Goal: Information Seeking & Learning: Check status

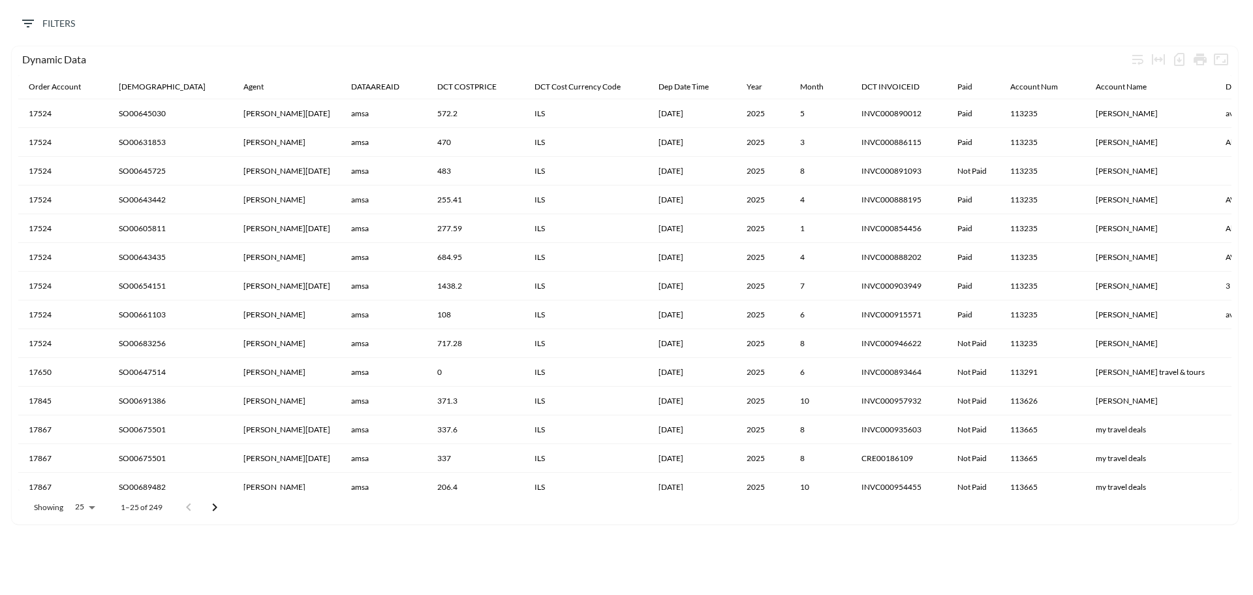
click at [222, 23] on div "Filters" at bounding box center [627, 27] width 1240 height 40
click at [39, 26] on span "Filters" at bounding box center [47, 24] width 55 height 16
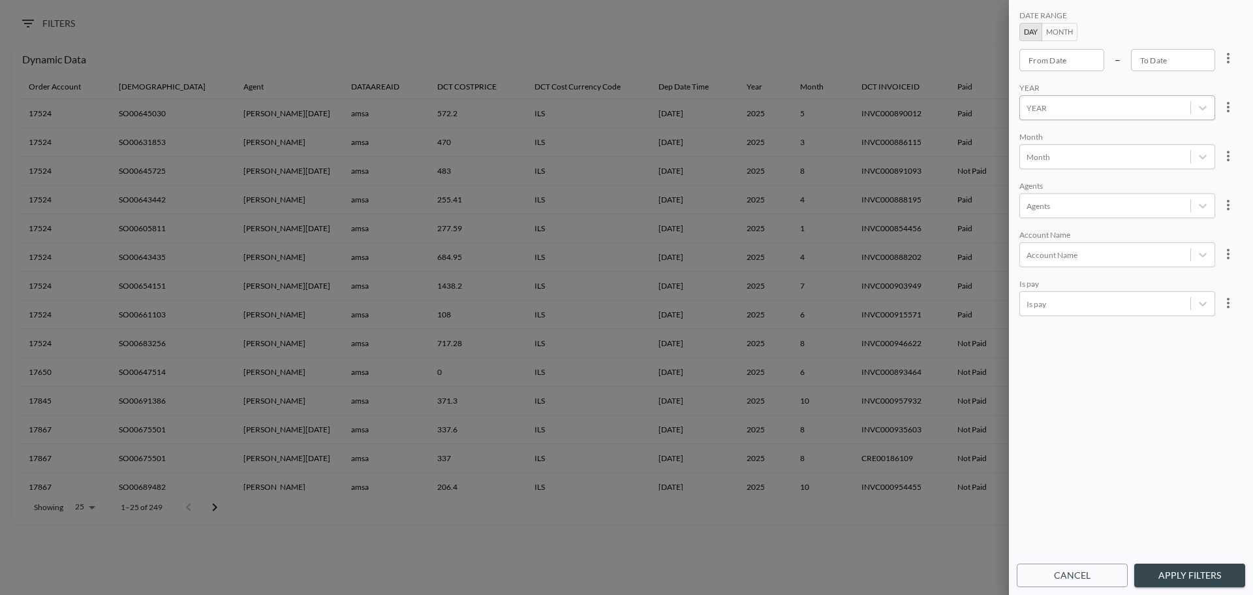
click at [1065, 108] on div at bounding box center [1105, 108] width 157 height 12
click at [1050, 137] on div "2025" at bounding box center [1132, 135] width 229 height 20
click at [1056, 161] on div at bounding box center [1105, 157] width 157 height 12
click at [1043, 337] on div "8" at bounding box center [1132, 340] width 229 height 20
type input "YYYY-MM-DD"
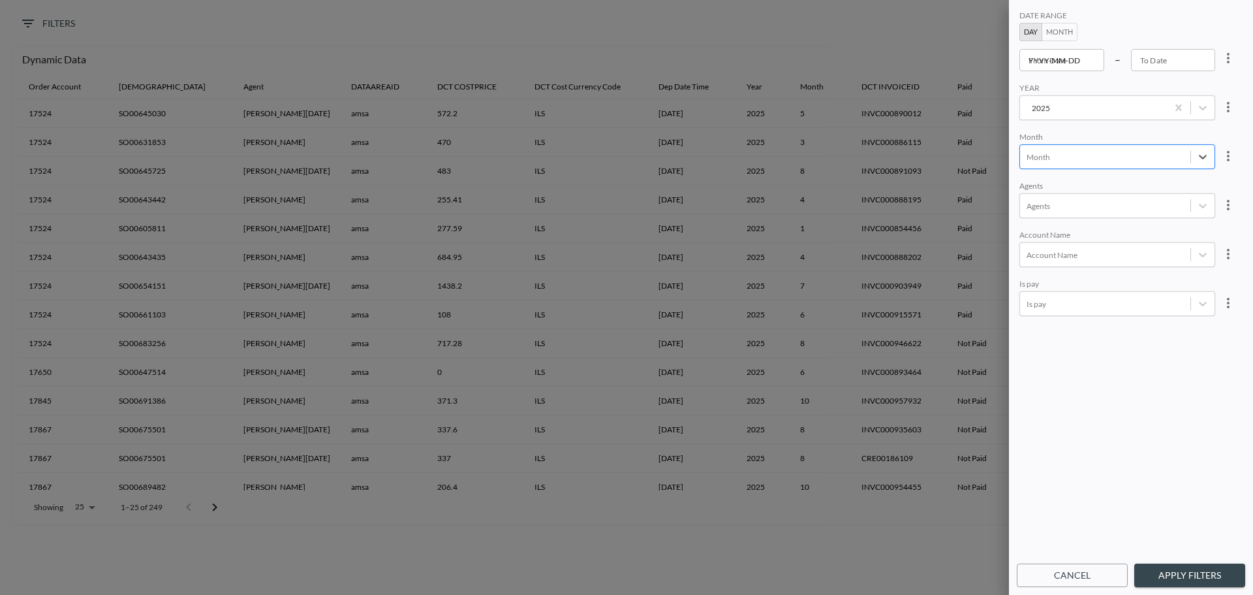
click at [1047, 65] on input "YYYY-MM-DD" at bounding box center [1062, 60] width 85 height 22
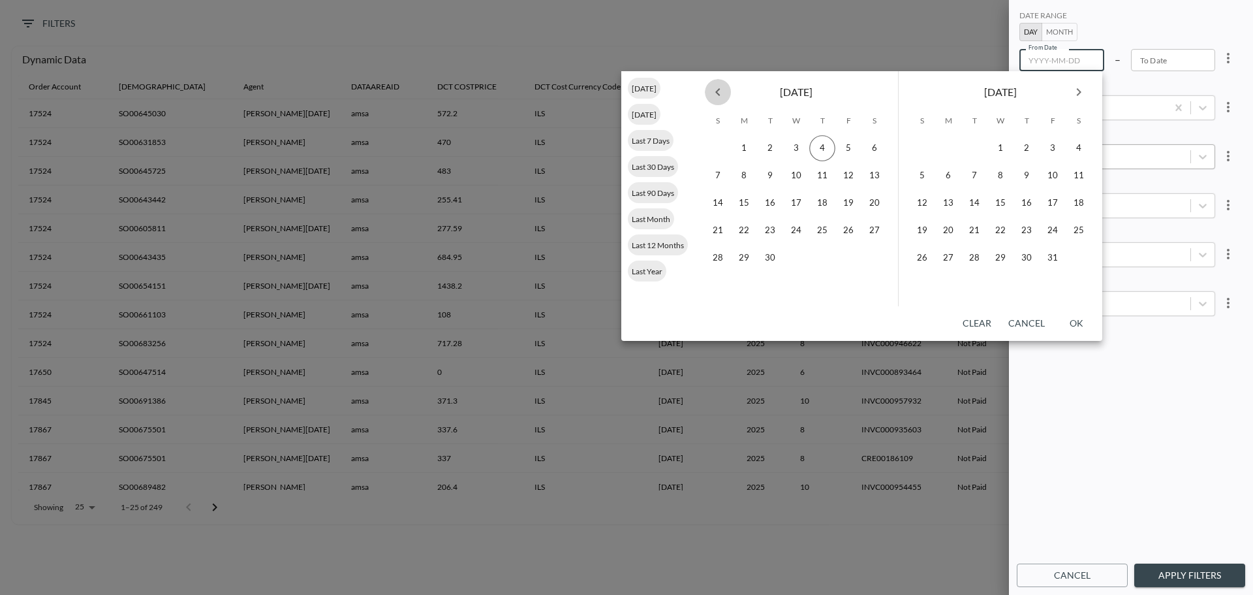
click at [718, 89] on icon "Previous month" at bounding box center [718, 92] width 5 height 8
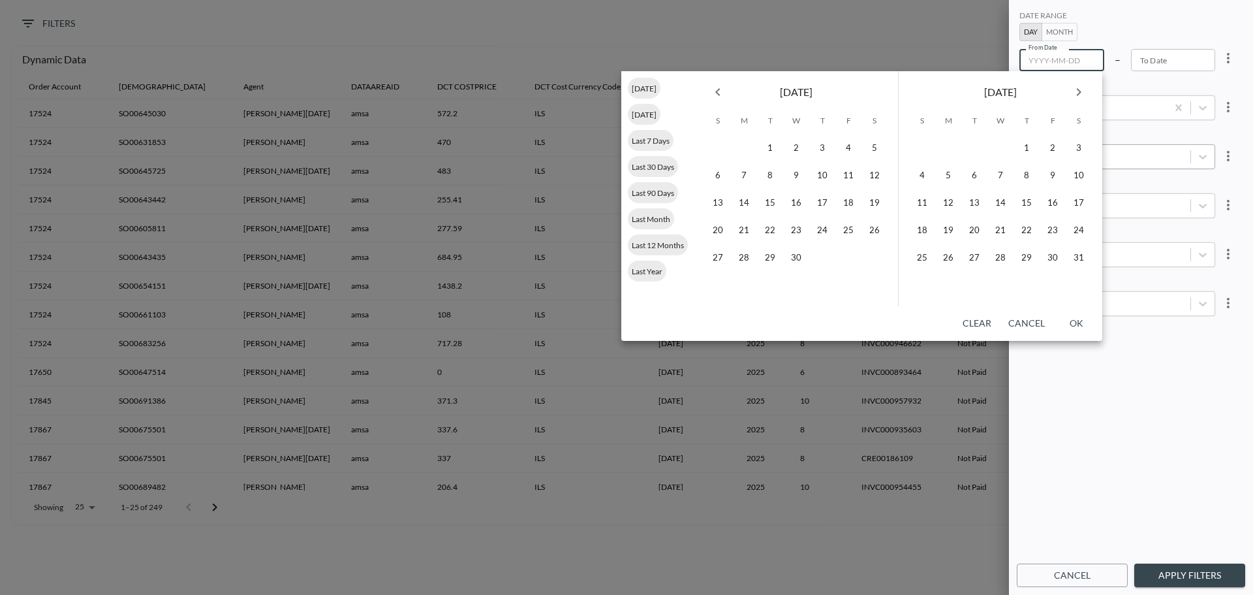
click at [718, 89] on icon "Previous month" at bounding box center [718, 92] width 5 height 8
click at [791, 144] on button "1" at bounding box center [796, 148] width 26 height 26
type input "[DATE]"
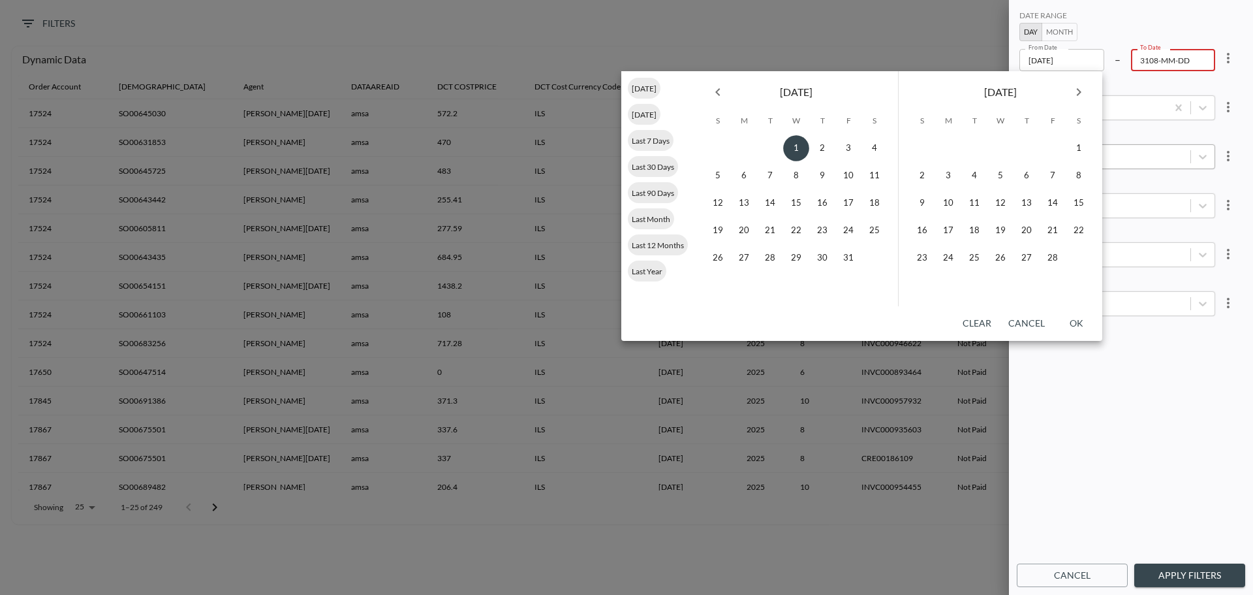
click at [1079, 93] on icon "Next month" at bounding box center [1079, 92] width 16 height 16
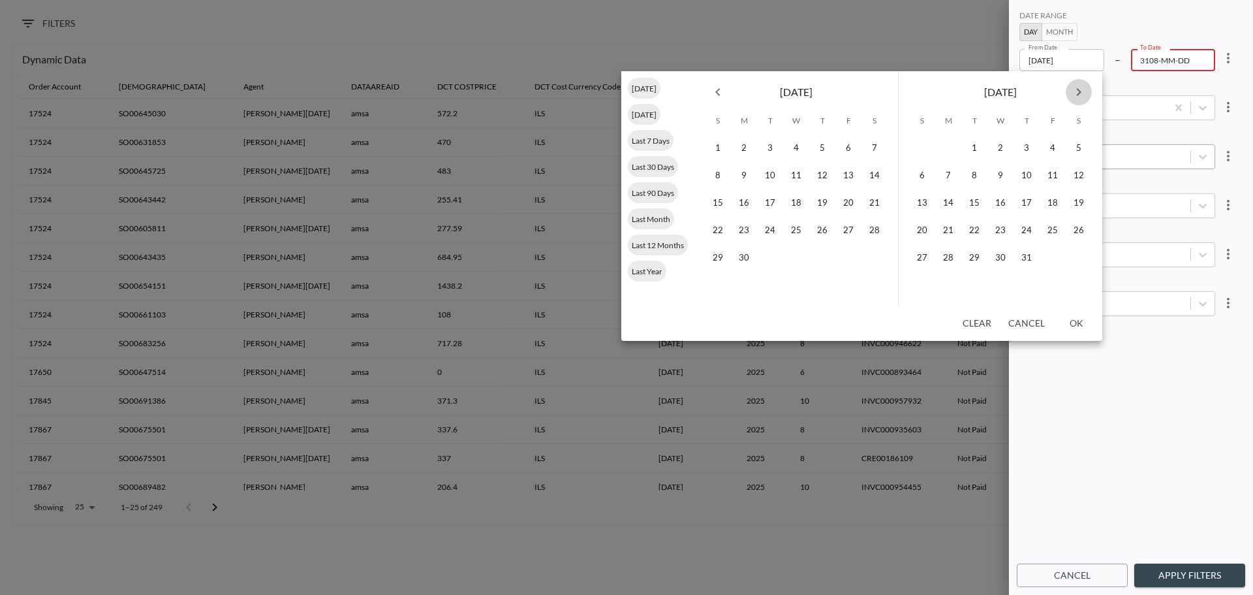
click at [1079, 93] on icon "Next month" at bounding box center [1079, 92] width 16 height 16
click at [924, 281] on button "31" at bounding box center [922, 285] width 26 height 26
type input "[DATE]"
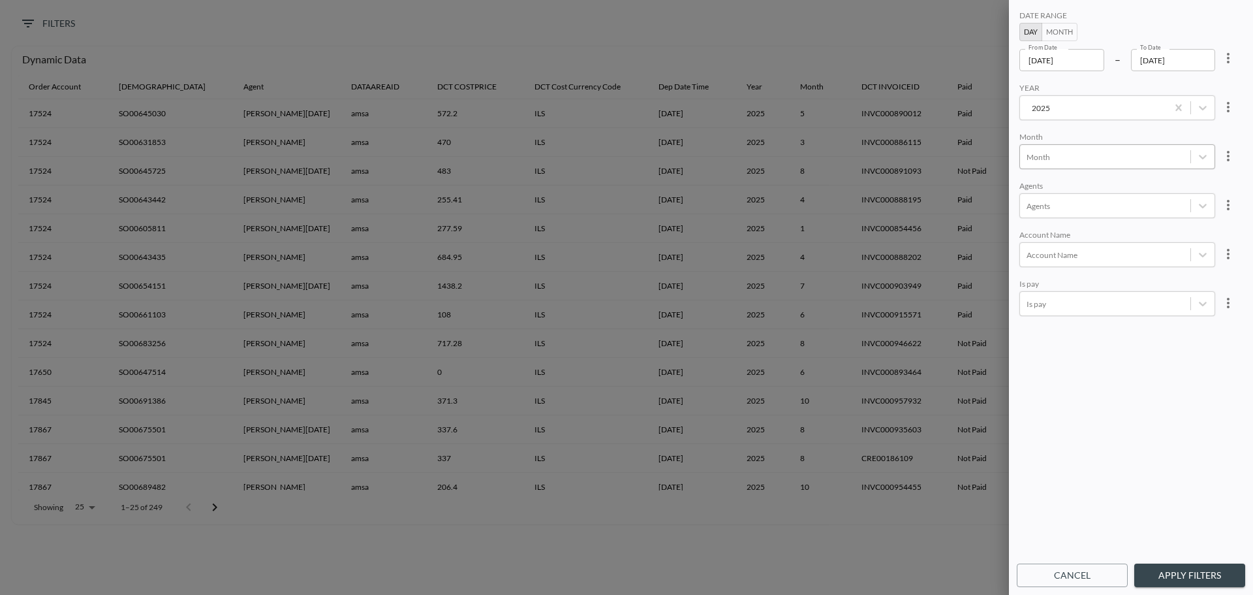
click at [1173, 575] on button "Apply Filters" at bounding box center [1190, 575] width 111 height 24
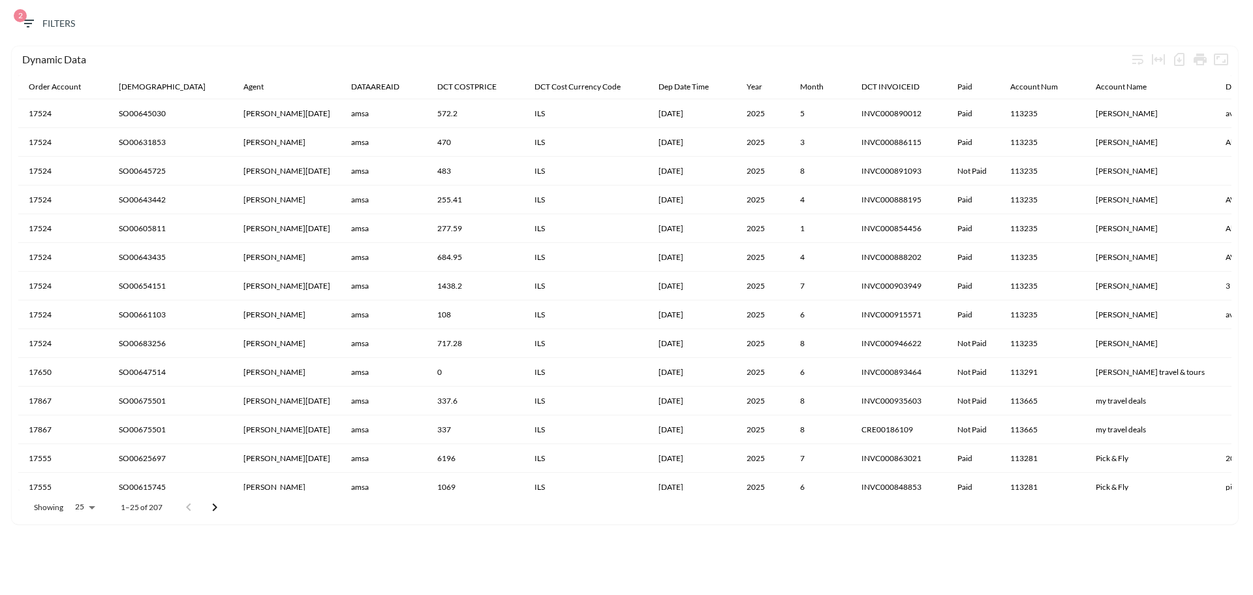
click at [57, 14] on button "2 Filters" at bounding box center [47, 24] width 65 height 24
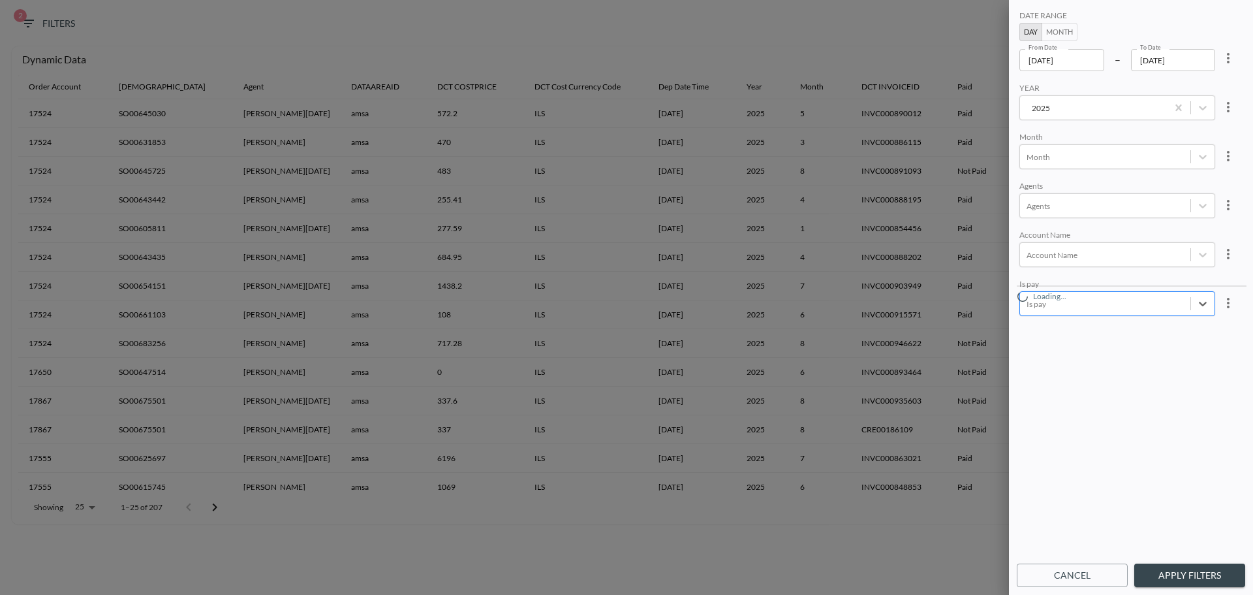
click at [1067, 309] on div at bounding box center [1105, 304] width 157 height 12
click at [1049, 245] on div "Not Paid" at bounding box center [1132, 244] width 229 height 20
click at [1156, 215] on div "Agents" at bounding box center [1118, 205] width 196 height 25
click at [1198, 206] on icon at bounding box center [1203, 205] width 13 height 13
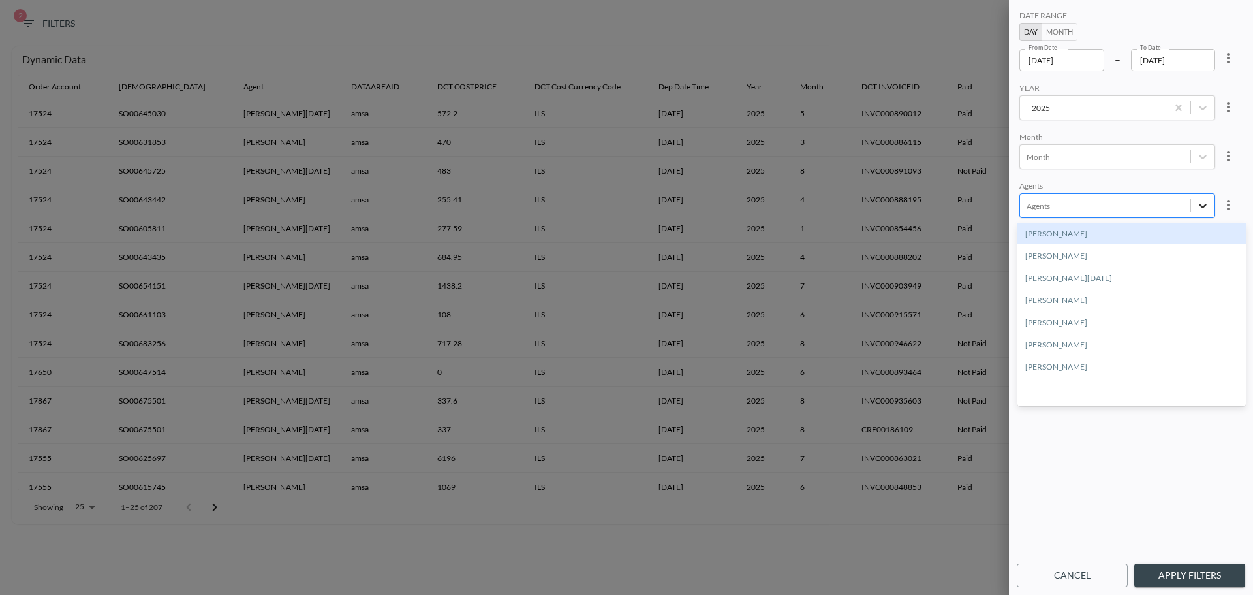
click at [1202, 207] on icon at bounding box center [1203, 206] width 8 height 5
click at [1151, 175] on div "DATE RANGE Day Month From Date [DATE] From Date – To Date [DATE] To Date YEAR […" at bounding box center [1131, 282] width 229 height 549
click at [1205, 259] on icon at bounding box center [1203, 254] width 13 height 13
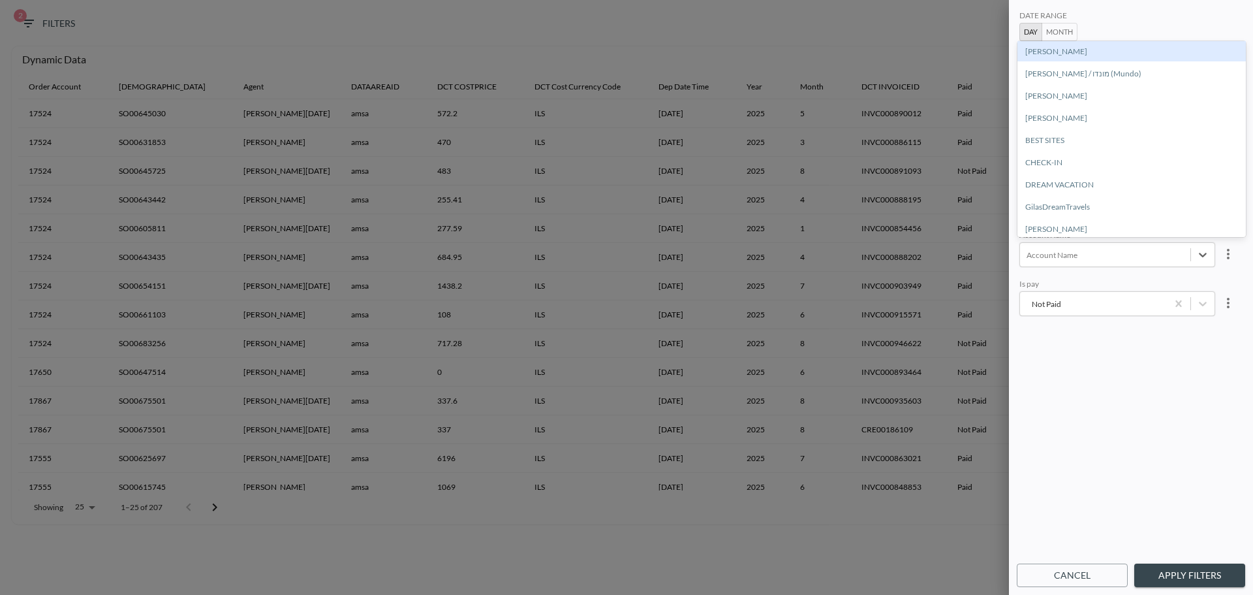
click at [1079, 51] on div "[PERSON_NAME]" at bounding box center [1132, 51] width 229 height 20
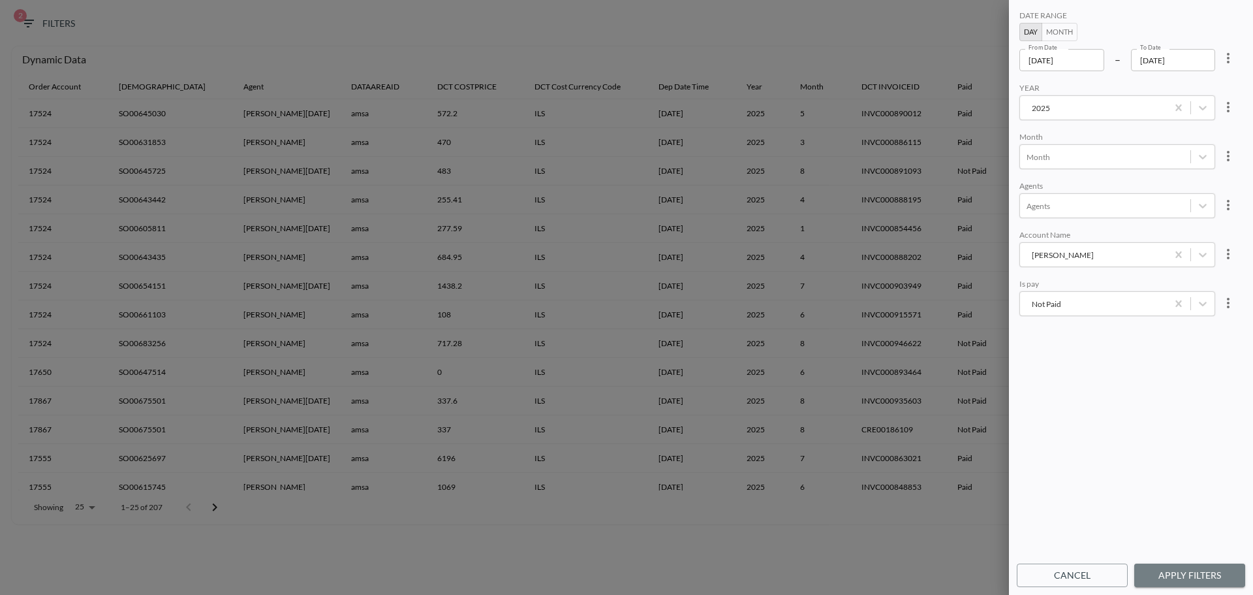
click at [1184, 569] on button "Apply Filters" at bounding box center [1190, 575] width 111 height 24
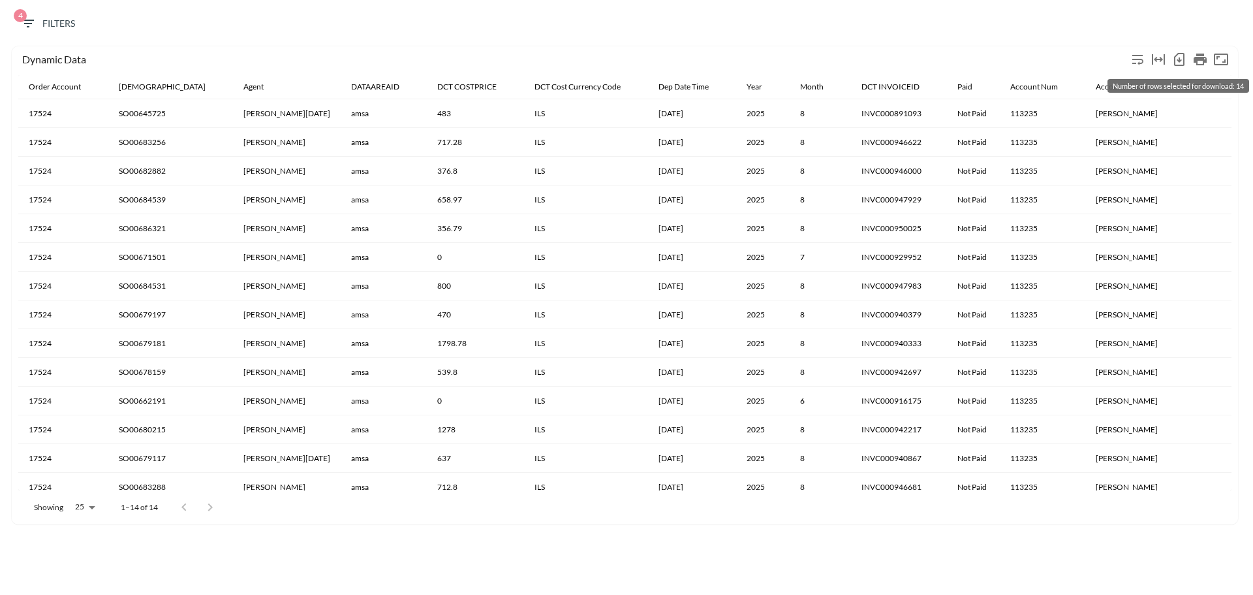
click at [1183, 55] on icon "Number of rows selected for download: 14" at bounding box center [1180, 60] width 16 height 16
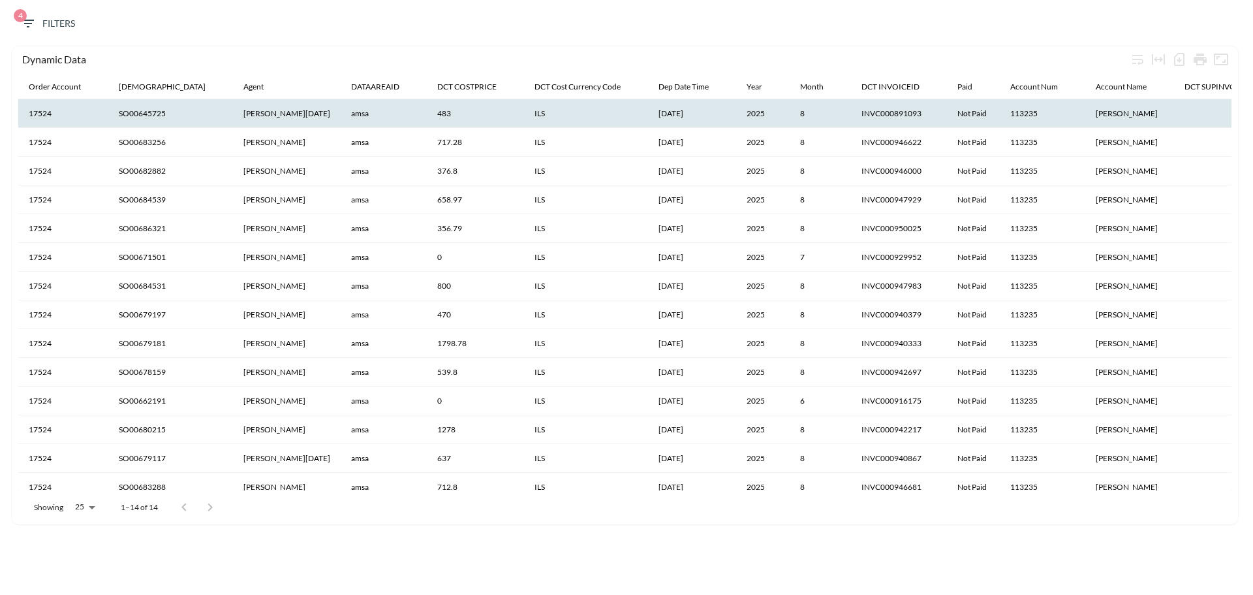
click at [148, 117] on th "SO00645725" at bounding box center [170, 113] width 125 height 29
copy th "SO00645725"
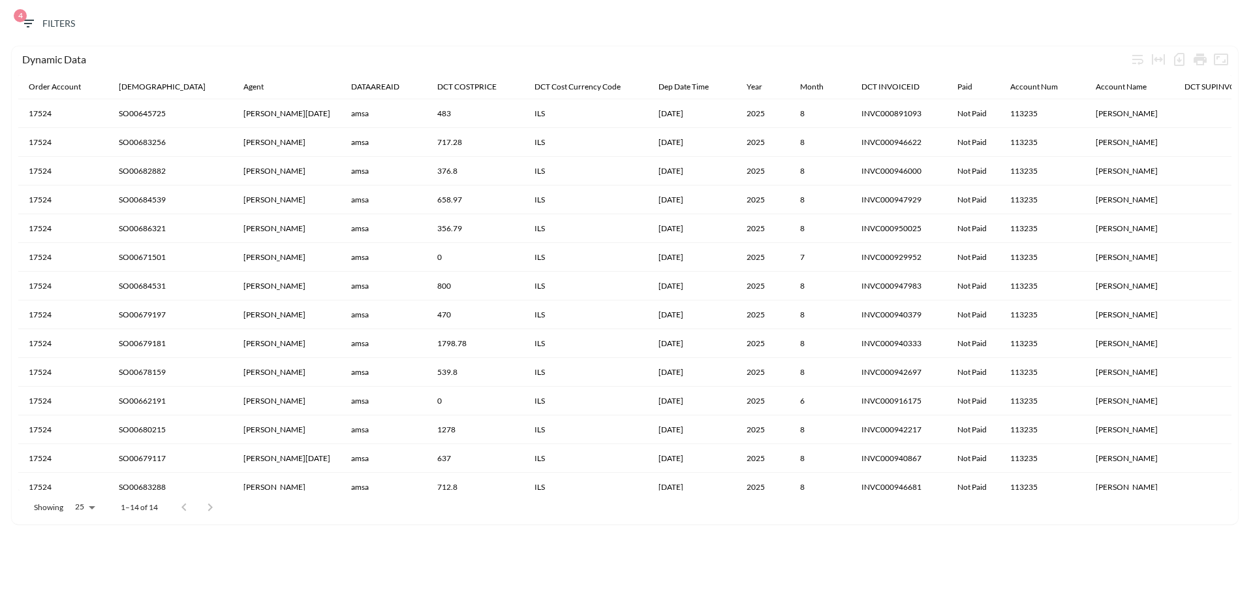
drag, startPoint x: 516, startPoint y: 25, endPoint x: 571, endPoint y: 32, distance: 54.7
click at [516, 25] on div "4 Filters" at bounding box center [627, 27] width 1240 height 40
click at [1182, 58] on icon "Number of rows selected for download: 14" at bounding box center [1180, 60] width 16 height 16
click at [49, 22] on span "4 Filters" at bounding box center [47, 24] width 55 height 16
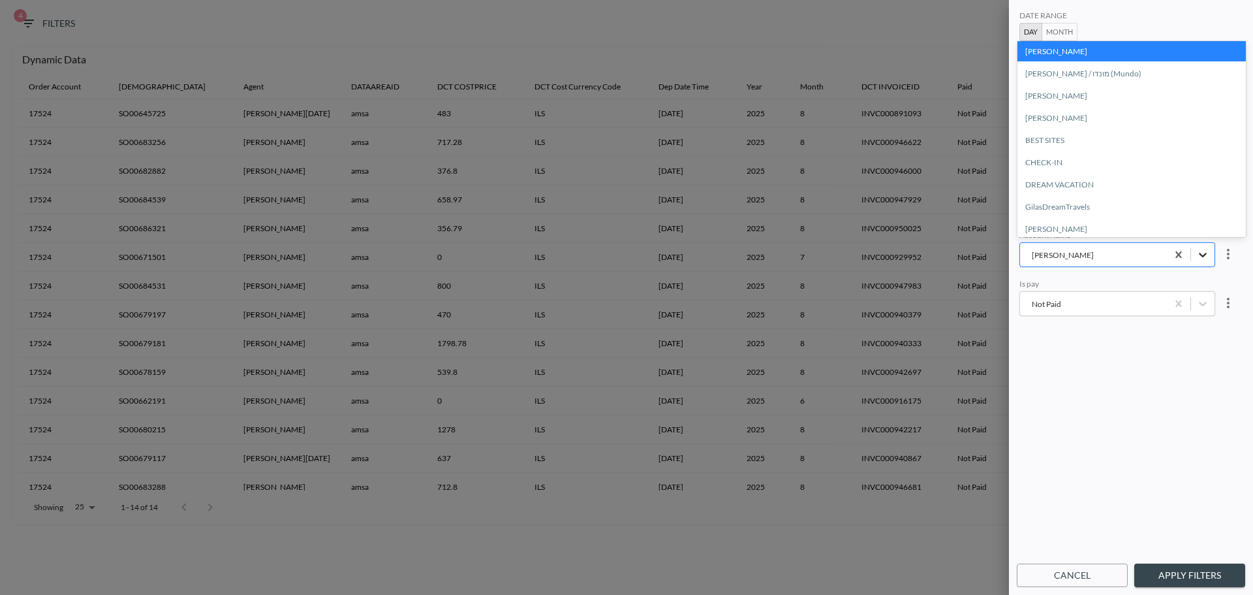
click at [1199, 255] on icon "Abitbol Avital" at bounding box center [1203, 255] width 8 height 5
click at [1094, 77] on div "[PERSON_NAME] / מונדו (Mundo)" at bounding box center [1132, 73] width 229 height 20
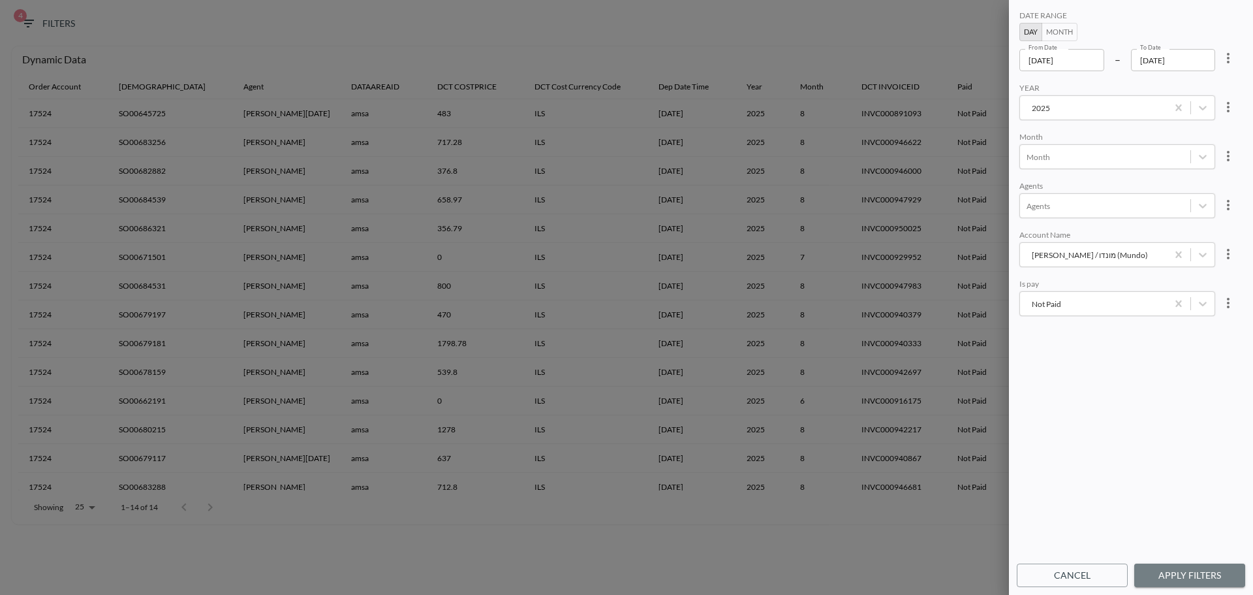
click at [1191, 576] on button "Apply Filters" at bounding box center [1190, 575] width 111 height 24
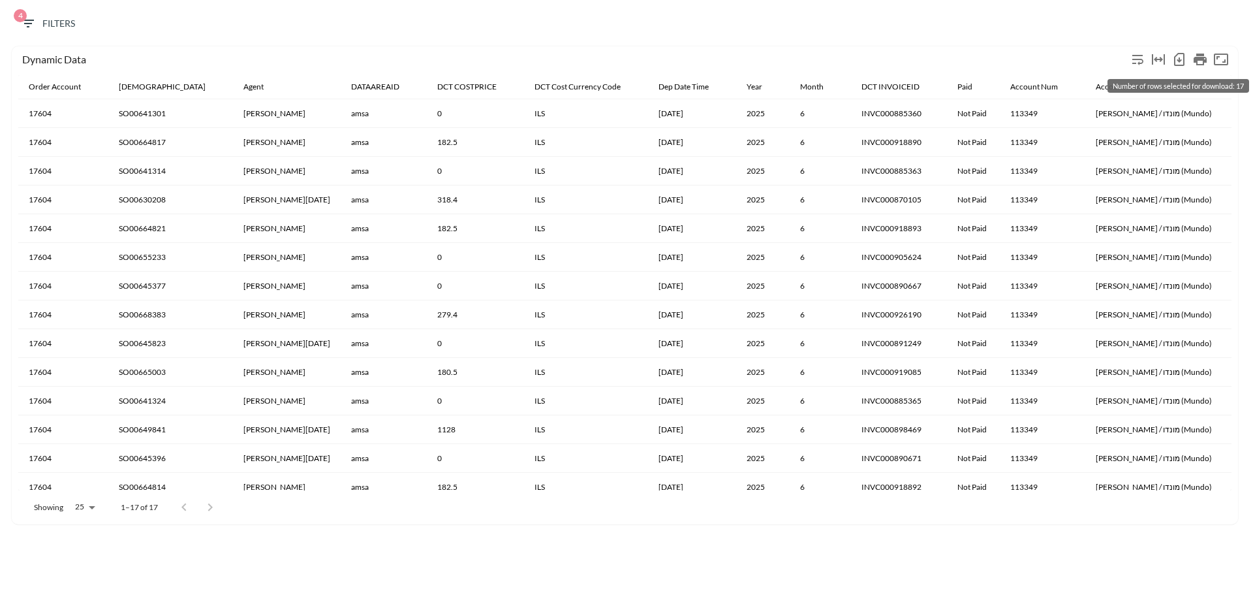
click at [1180, 59] on icon "Number of rows selected for download: 17" at bounding box center [1179, 59] width 5 height 5
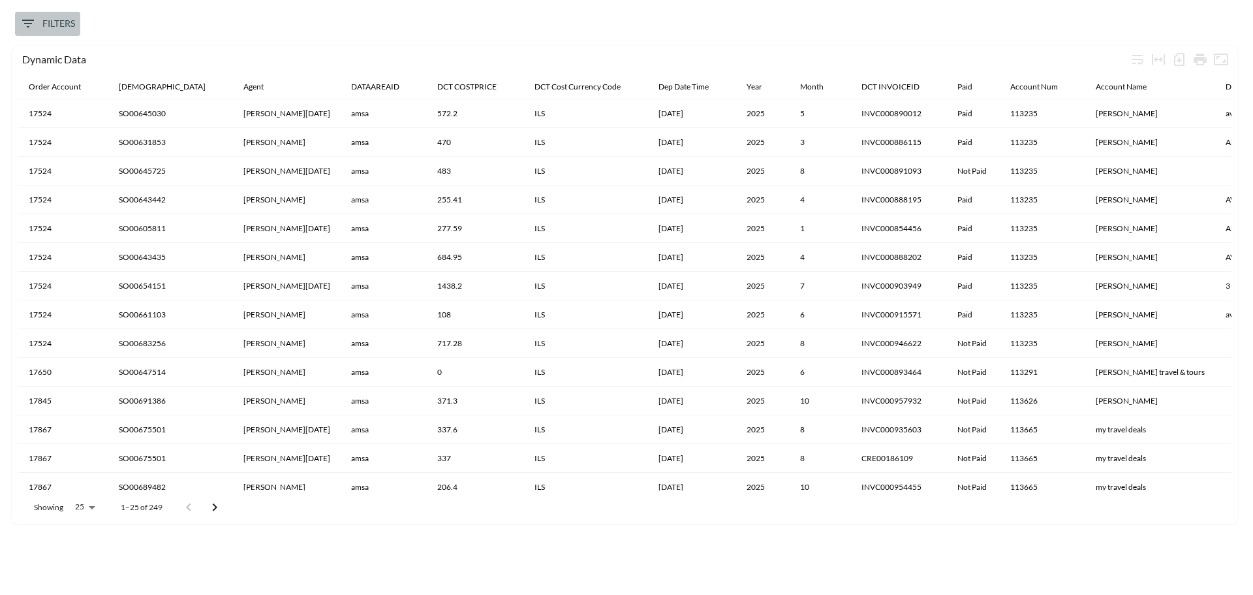
click at [48, 25] on span "Filters" at bounding box center [47, 24] width 55 height 16
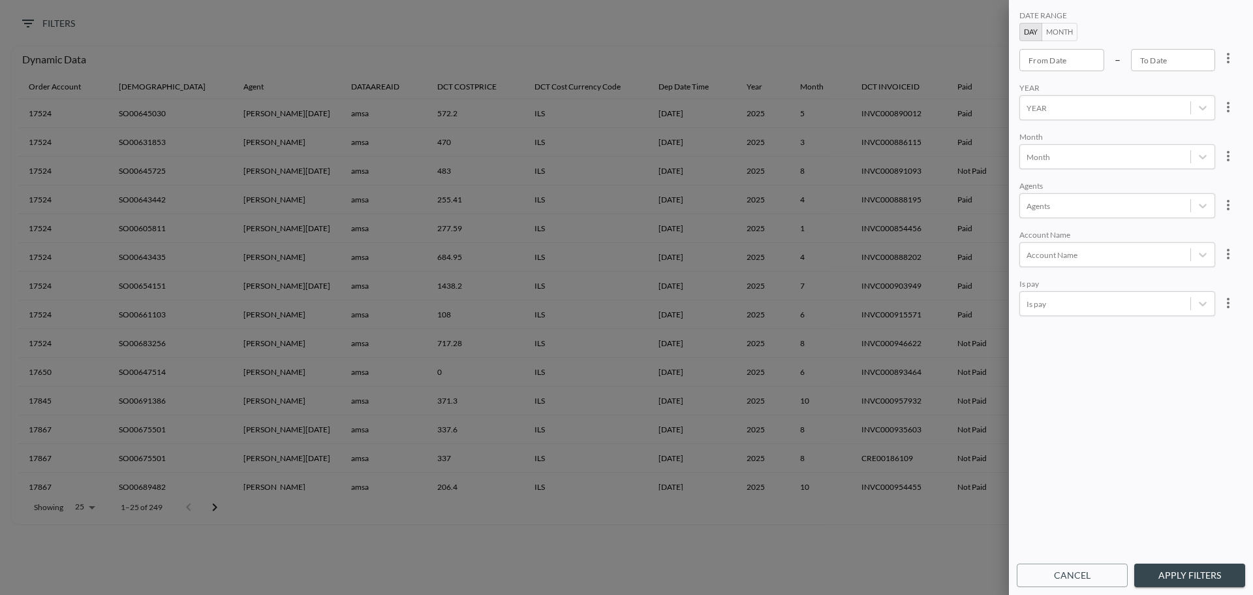
type input "YYYY-MM-DD"
click at [1052, 65] on input "YYYY-MM-DD" at bounding box center [1062, 60] width 85 height 22
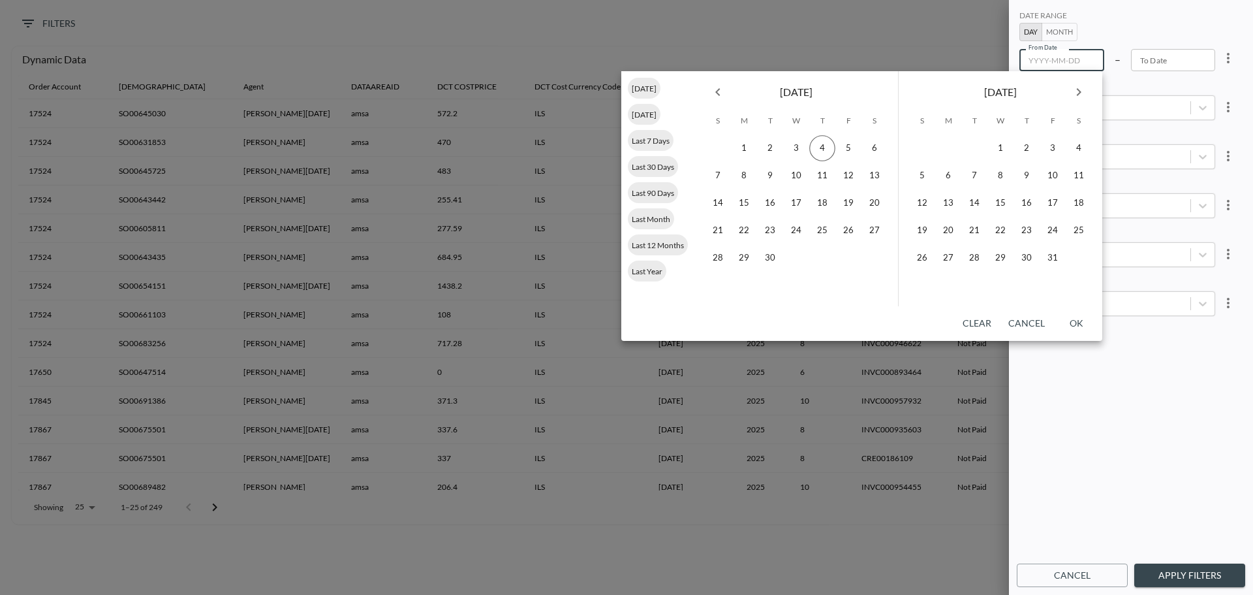
click at [721, 91] on icon "Previous month" at bounding box center [718, 92] width 16 height 16
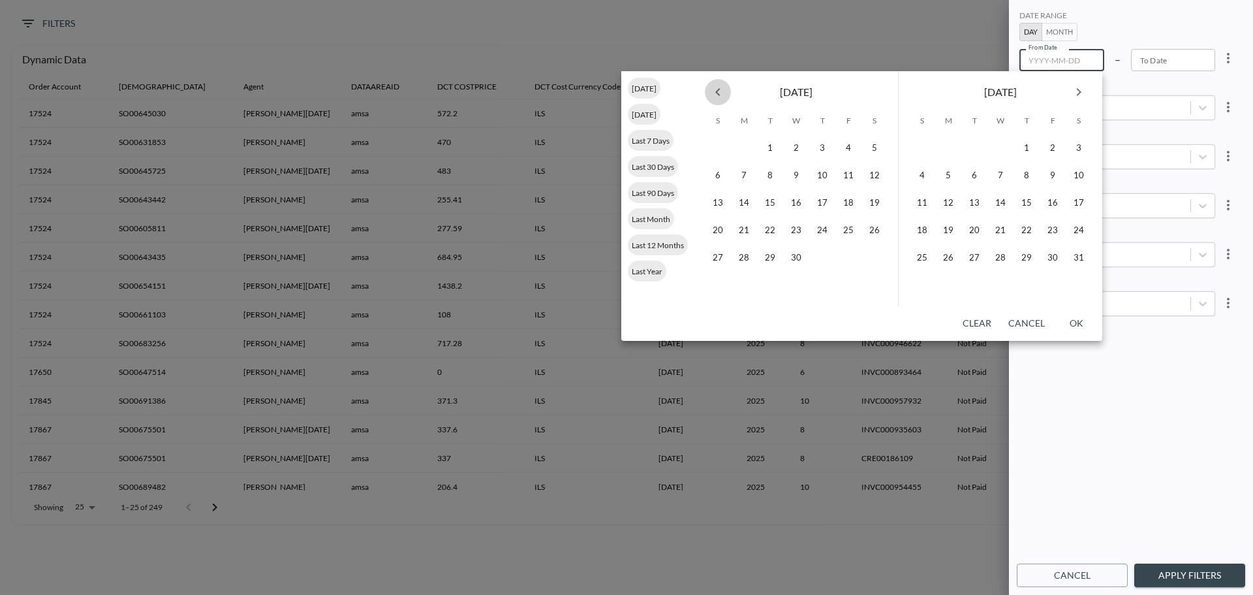
click at [721, 91] on icon "Previous month" at bounding box center [718, 92] width 16 height 16
click at [720, 91] on icon "Previous month" at bounding box center [718, 92] width 16 height 16
click at [801, 146] on button "1" at bounding box center [796, 148] width 26 height 26
type input "[DATE]"
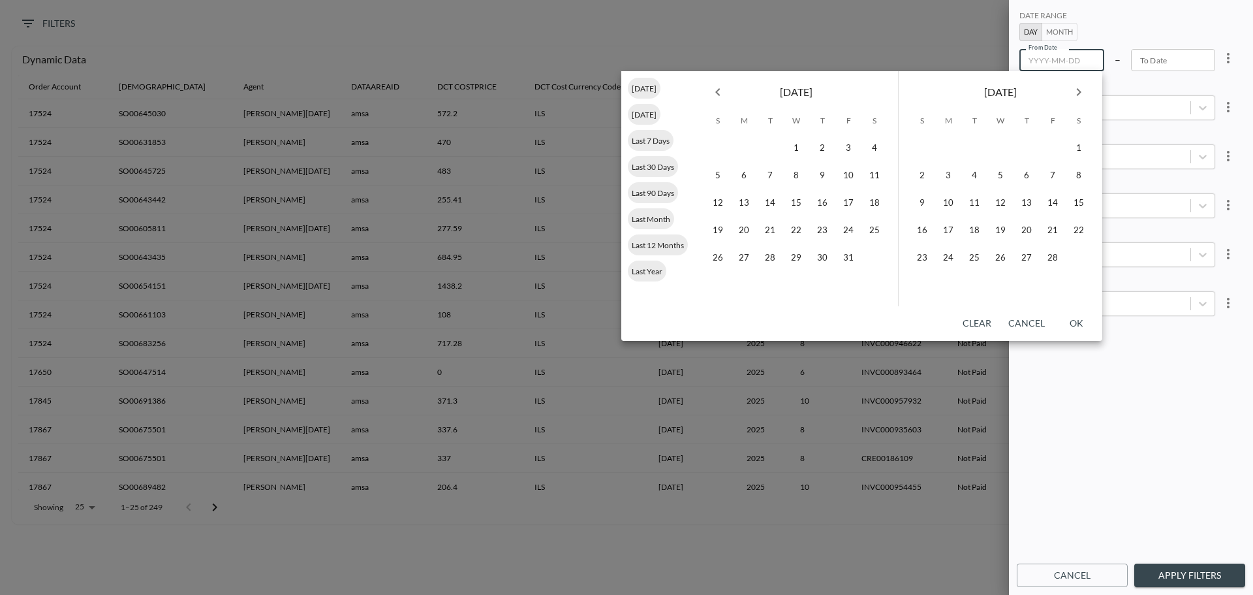
type input "YYYY-MM-DD"
click at [1084, 92] on icon "Next month" at bounding box center [1079, 92] width 16 height 16
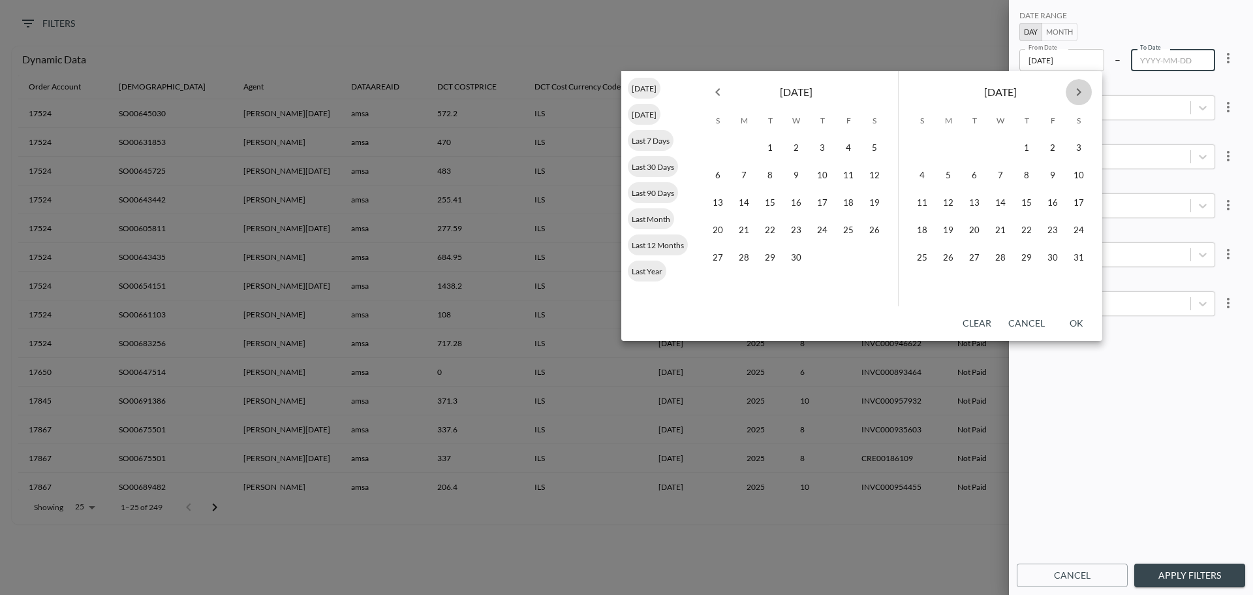
click at [1084, 92] on icon "Next month" at bounding box center [1079, 92] width 16 height 16
click at [922, 281] on button "31" at bounding box center [922, 285] width 26 height 26
type input "[DATE]"
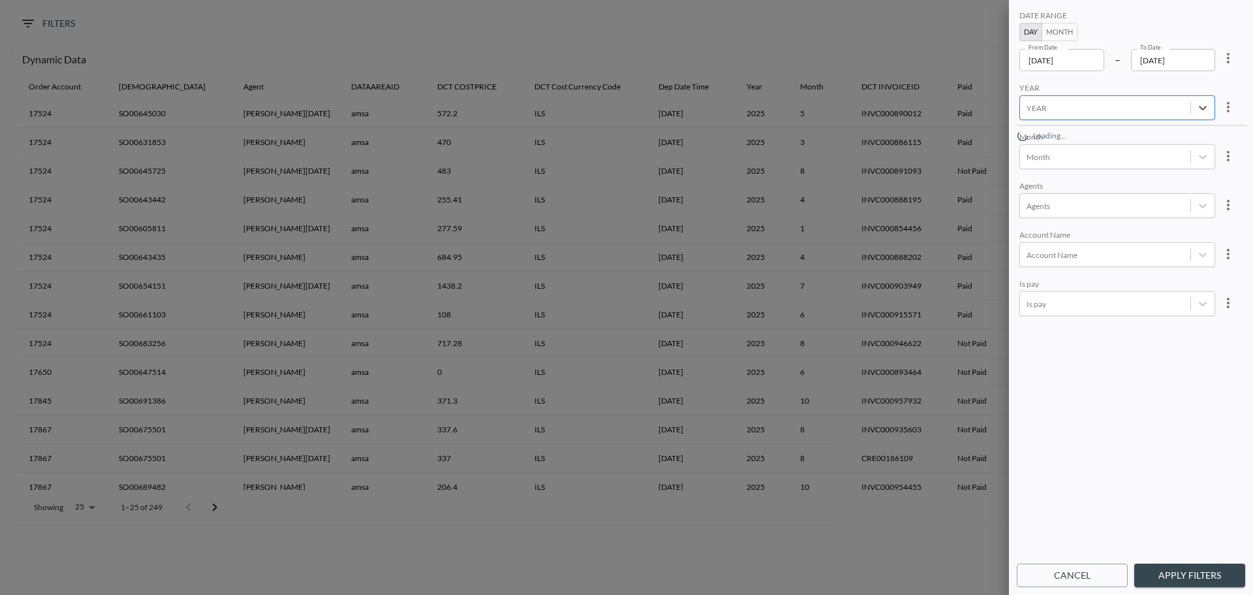
click at [1065, 112] on div at bounding box center [1105, 108] width 157 height 12
click at [1062, 309] on div "2025 2026" at bounding box center [1132, 223] width 229 height 196
click at [1048, 300] on div "2025 2026" at bounding box center [1132, 223] width 229 height 196
click at [1201, 298] on div "2025 2026" at bounding box center [1132, 223] width 229 height 196
click at [1110, 390] on div "DATE RANGE Day Month From Date 2025-01-01 From Date – To Date 2025-08-31 To Dat…" at bounding box center [1131, 282] width 229 height 549
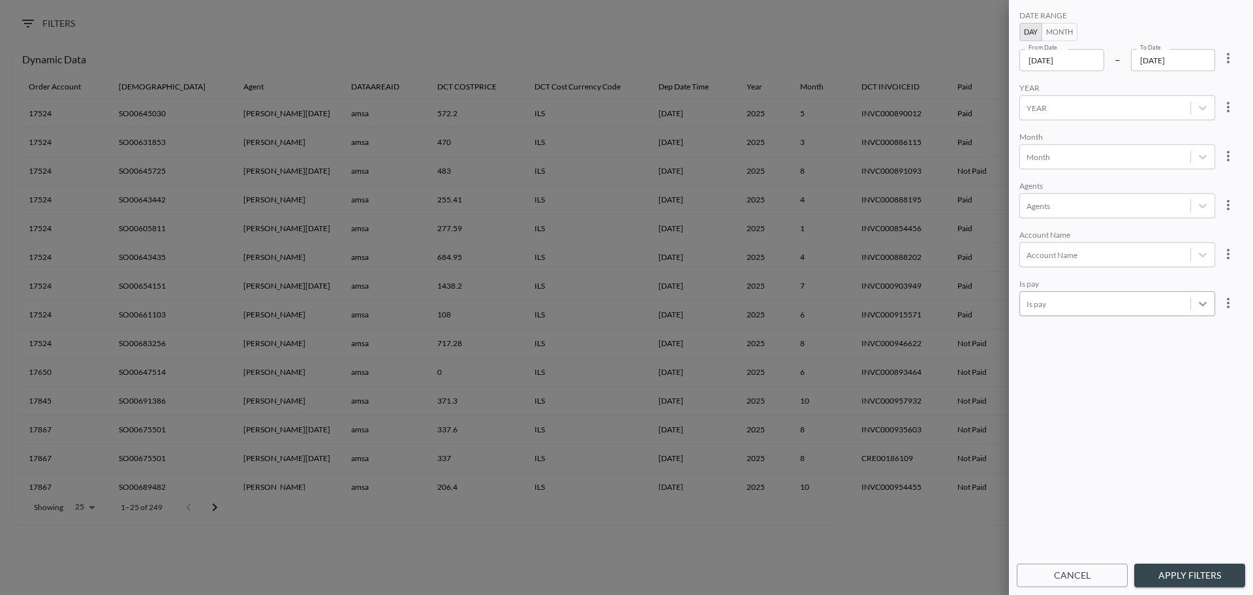
click at [1203, 309] on icon at bounding box center [1203, 303] width 13 height 13
click at [1051, 238] on div "Not Paid" at bounding box center [1132, 244] width 229 height 20
click at [1080, 253] on body "BI.P.EYE, Interactive Analytics Dashboards 0 Filters Dynamic Data Order Account…" at bounding box center [626, 297] width 1253 height 595
click at [1079, 92] on div "[PERSON_NAME]" at bounding box center [1132, 96] width 229 height 20
click at [1200, 566] on button "Apply Filters" at bounding box center [1190, 575] width 111 height 24
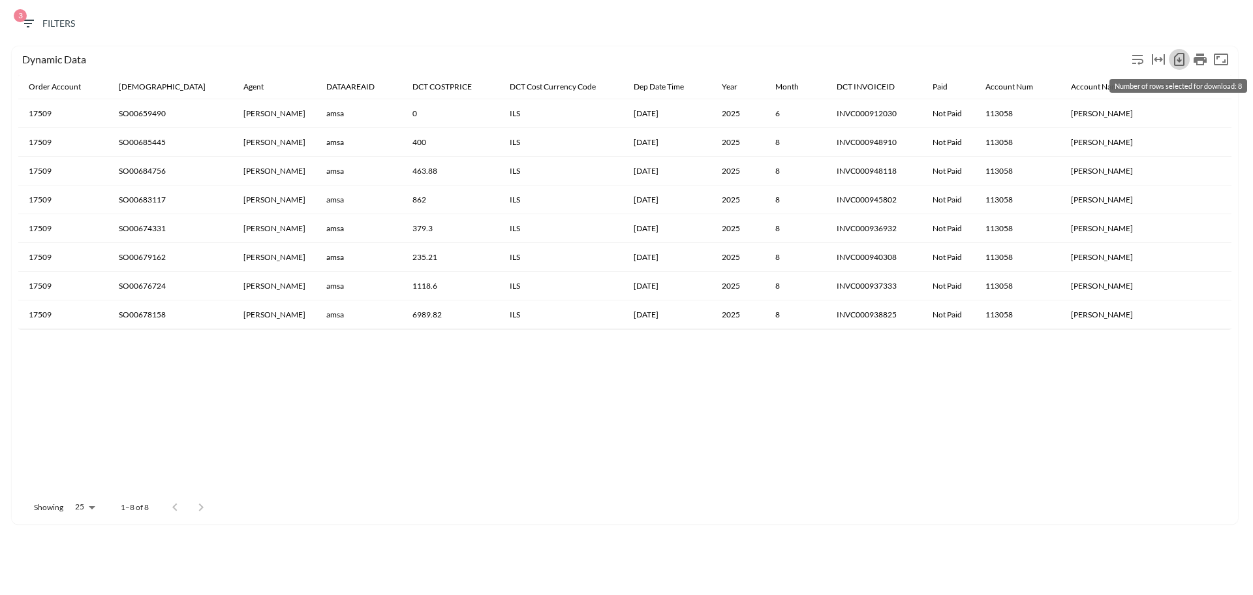
click at [1176, 57] on icon "Number of rows selected for download: 8" at bounding box center [1180, 60] width 16 height 16
click at [61, 21] on span "3 Filters" at bounding box center [47, 24] width 55 height 16
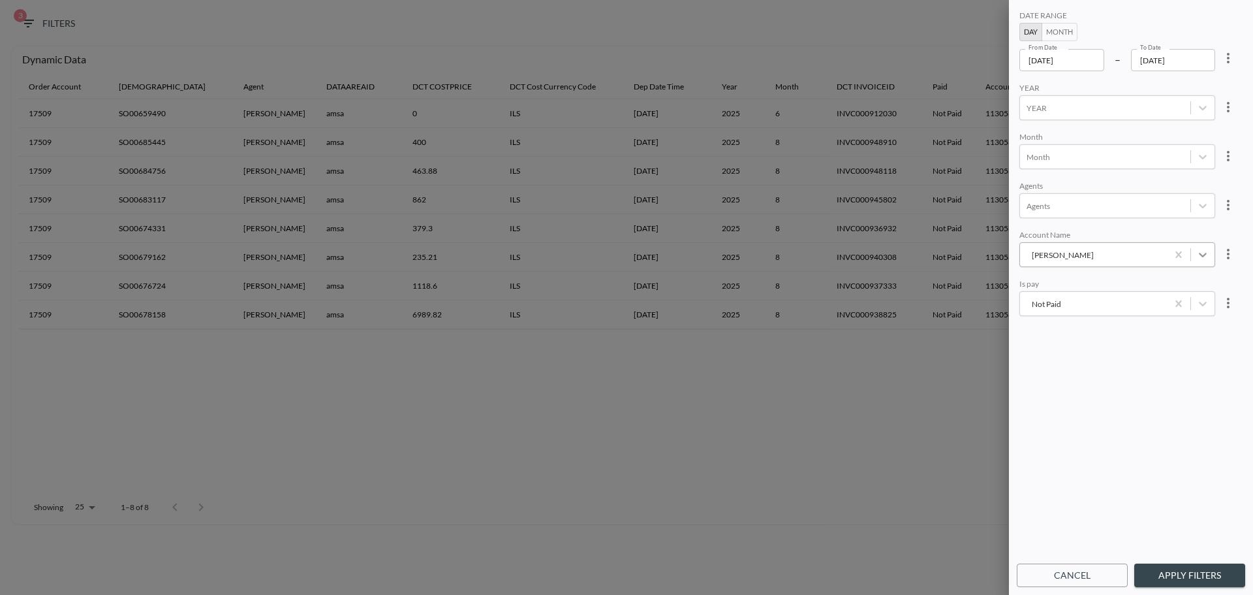
click at [1206, 255] on icon "מאסטר דילס" at bounding box center [1203, 254] width 13 height 13
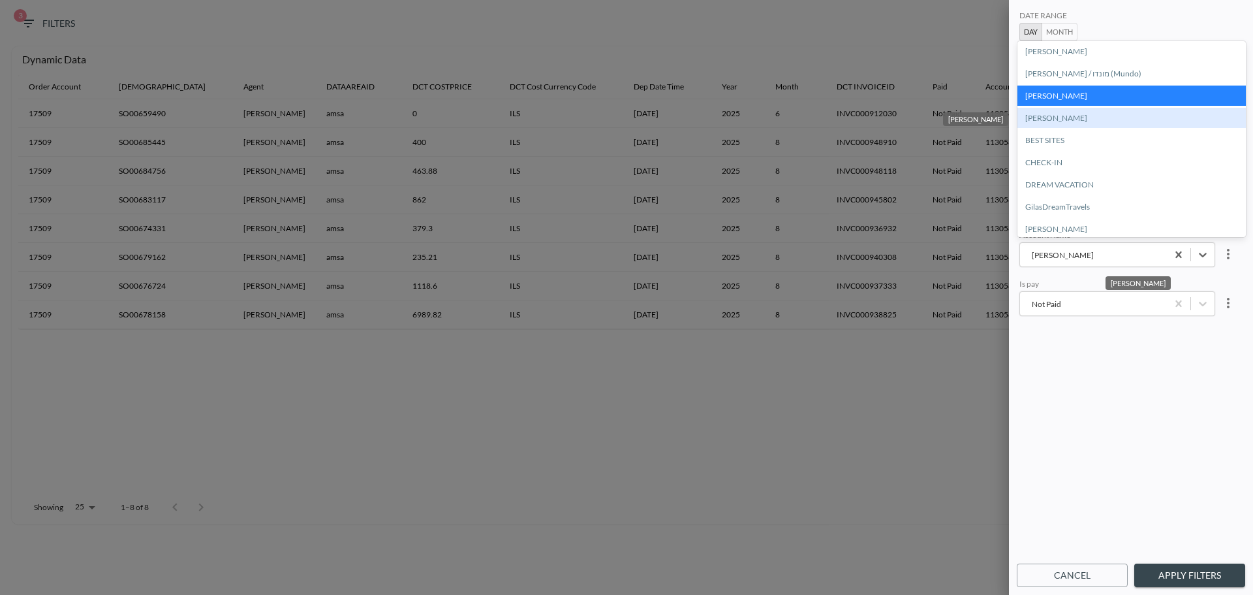
click at [1075, 122] on div "[PERSON_NAME]" at bounding box center [1132, 118] width 229 height 20
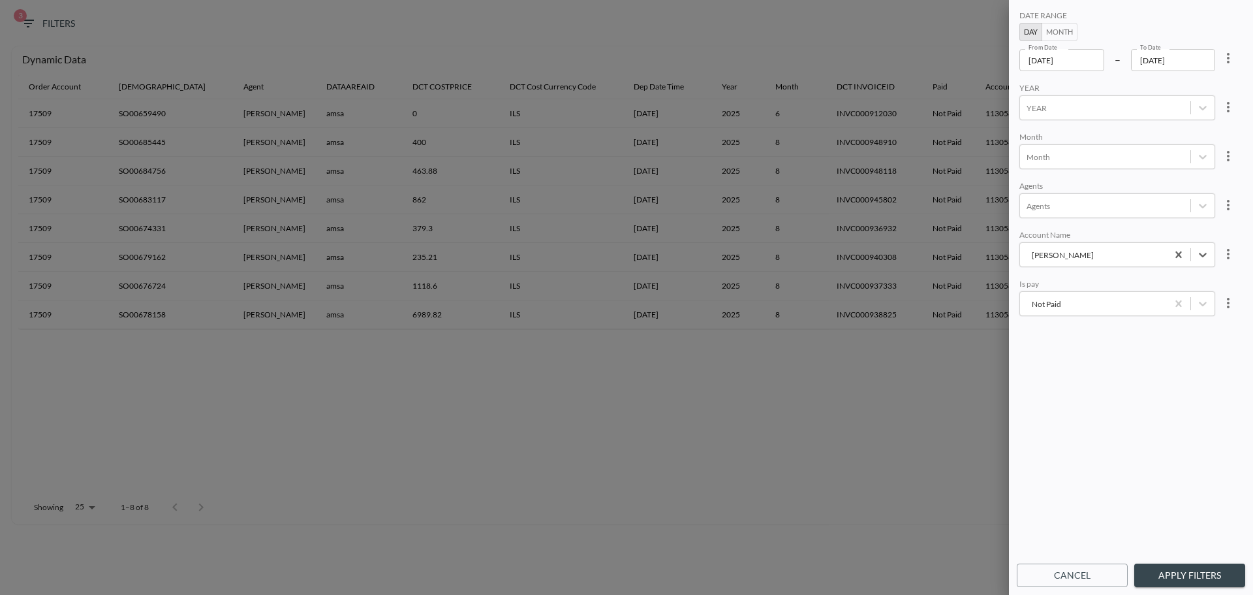
click at [1191, 575] on button "Apply Filters" at bounding box center [1190, 575] width 111 height 24
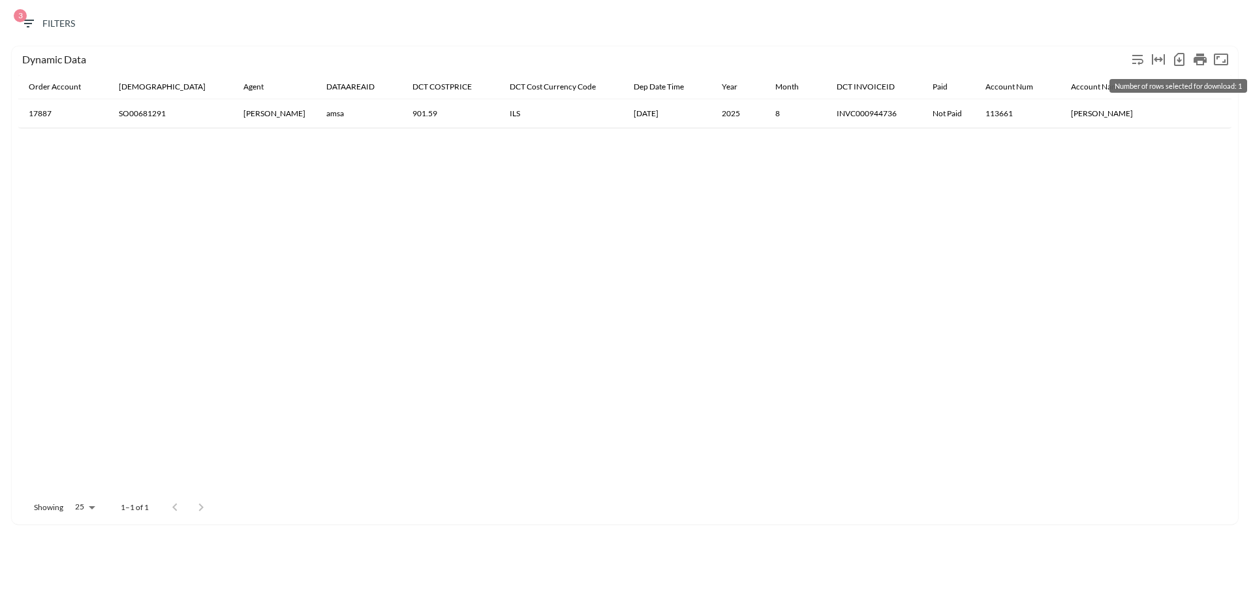
click at [1178, 55] on icon "Number of rows selected for download: 1" at bounding box center [1180, 60] width 16 height 16
click at [57, 21] on span "3 Filters" at bounding box center [47, 24] width 55 height 16
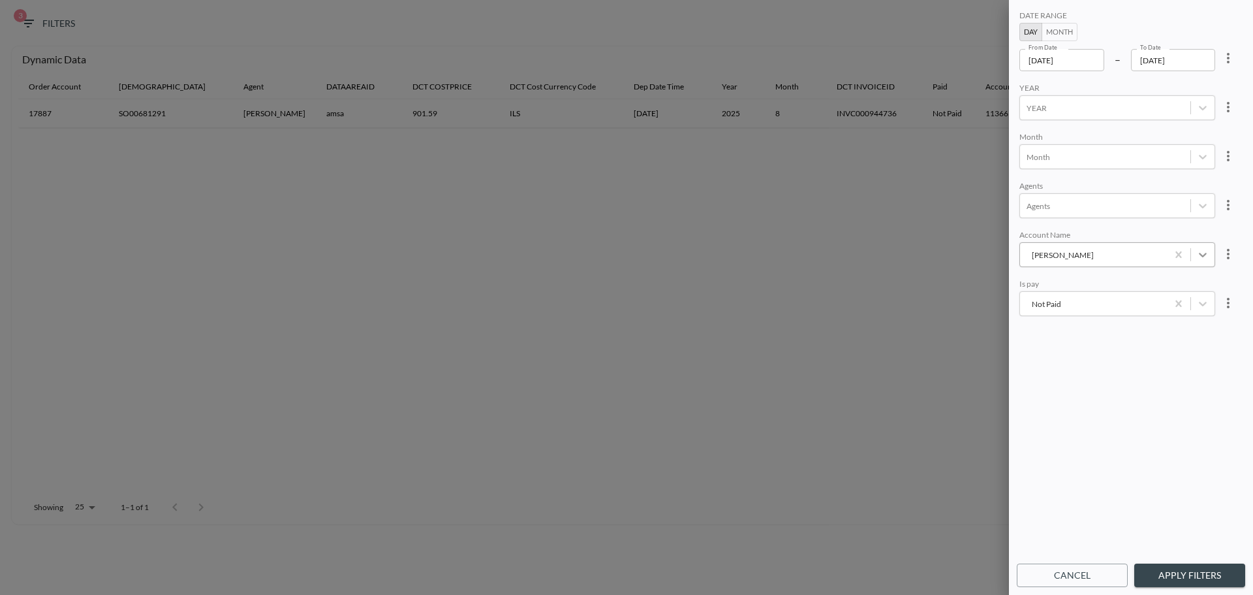
click at [1199, 256] on icon "Amer Mahdi" at bounding box center [1203, 254] width 13 height 13
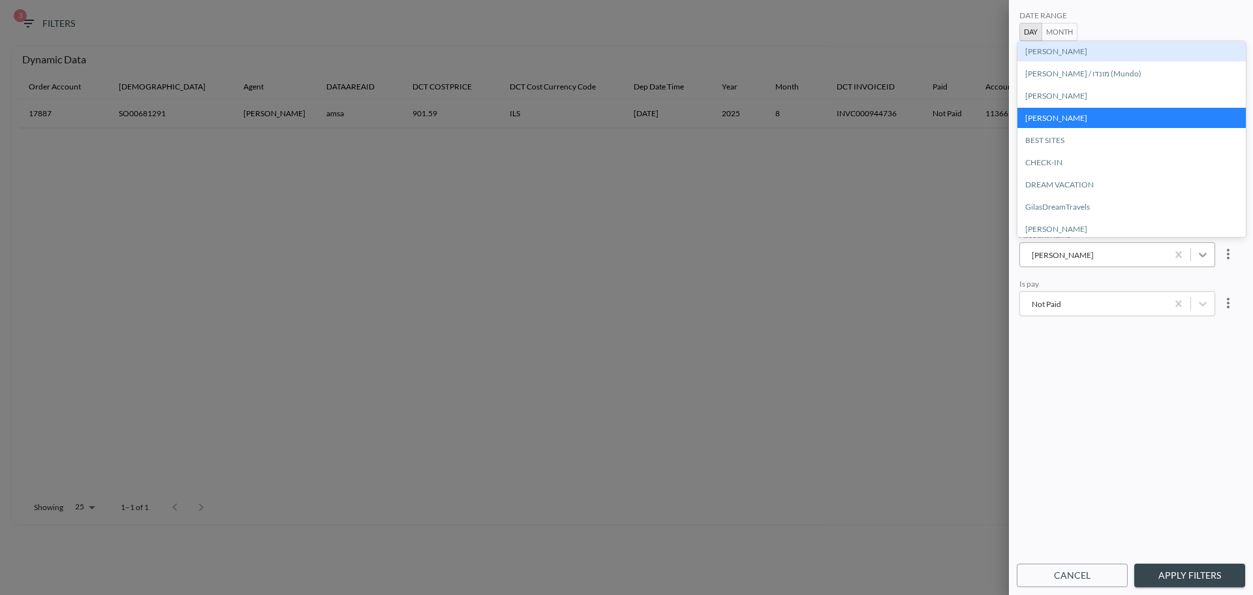
click at [1199, 256] on icon "Amer Mahdi" at bounding box center [1203, 254] width 13 height 13
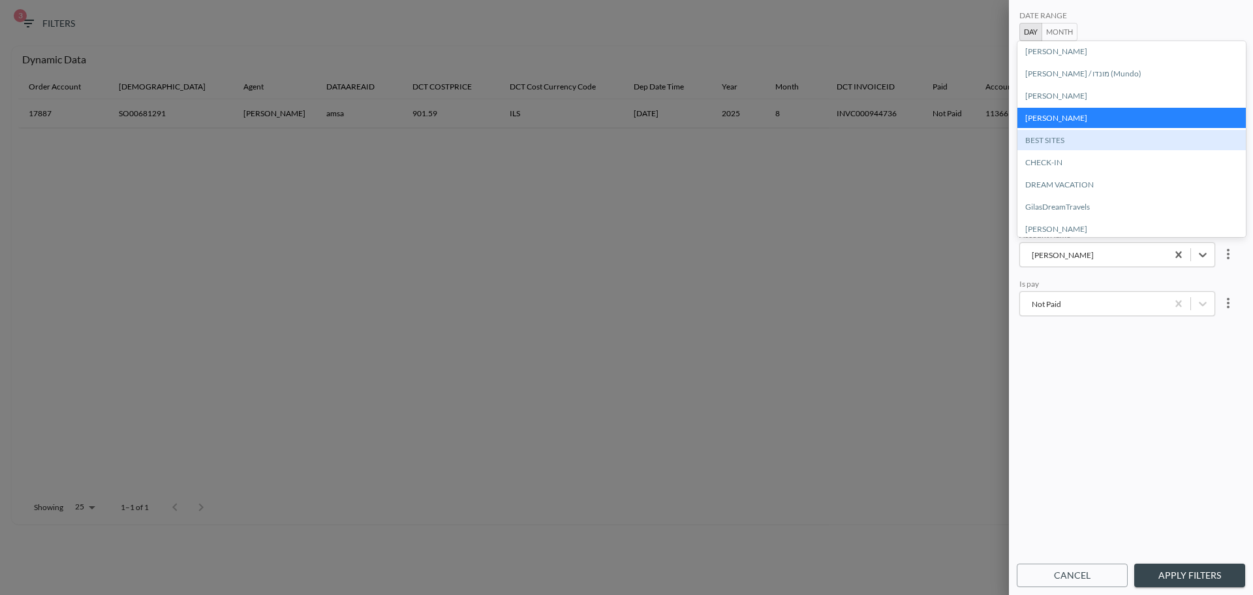
click at [1144, 138] on div "BEST SITES" at bounding box center [1132, 140] width 229 height 20
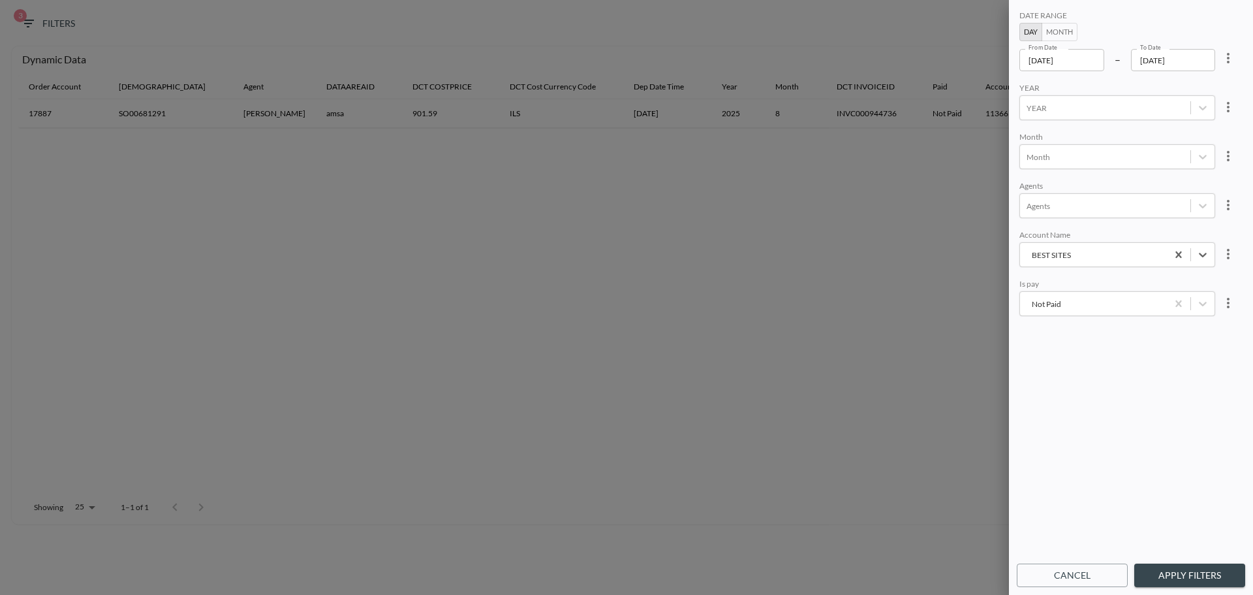
click at [1185, 581] on button "Apply Filters" at bounding box center [1190, 575] width 111 height 24
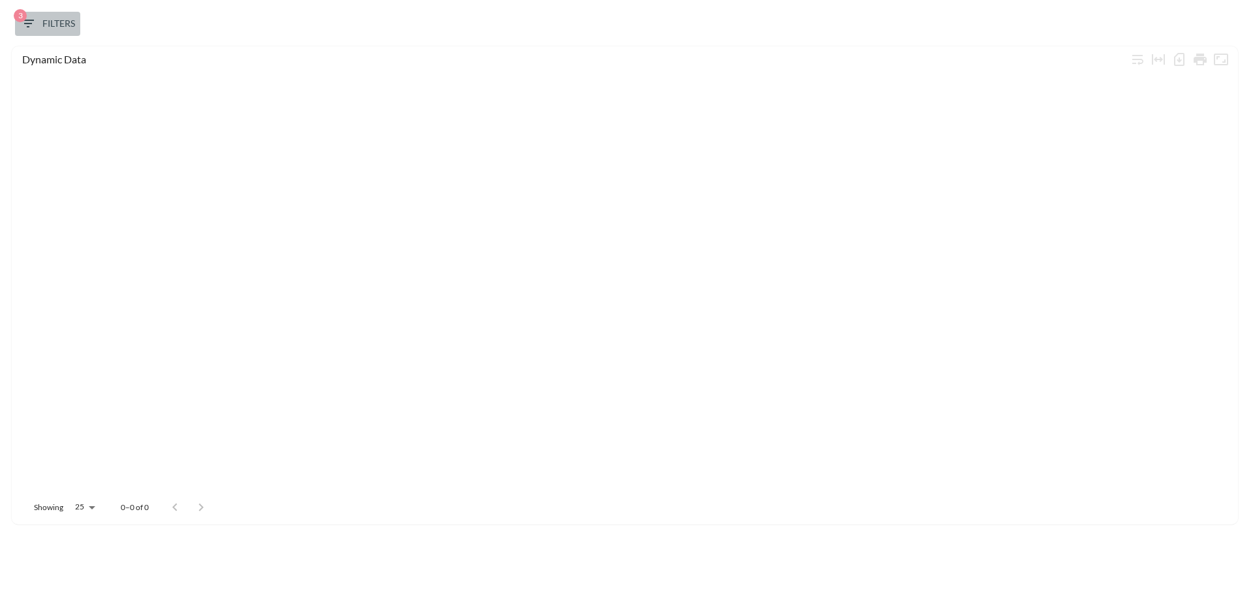
click at [36, 22] on span "3 Filters" at bounding box center [47, 24] width 55 height 16
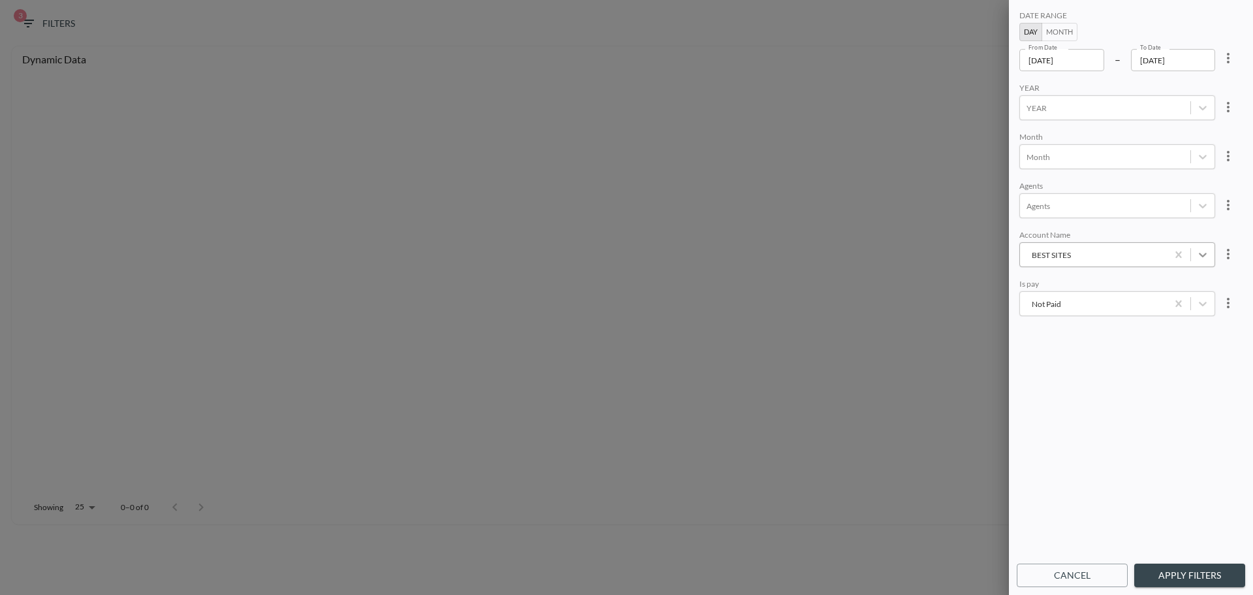
click at [1201, 253] on icon "BEST SITES" at bounding box center [1203, 254] width 13 height 13
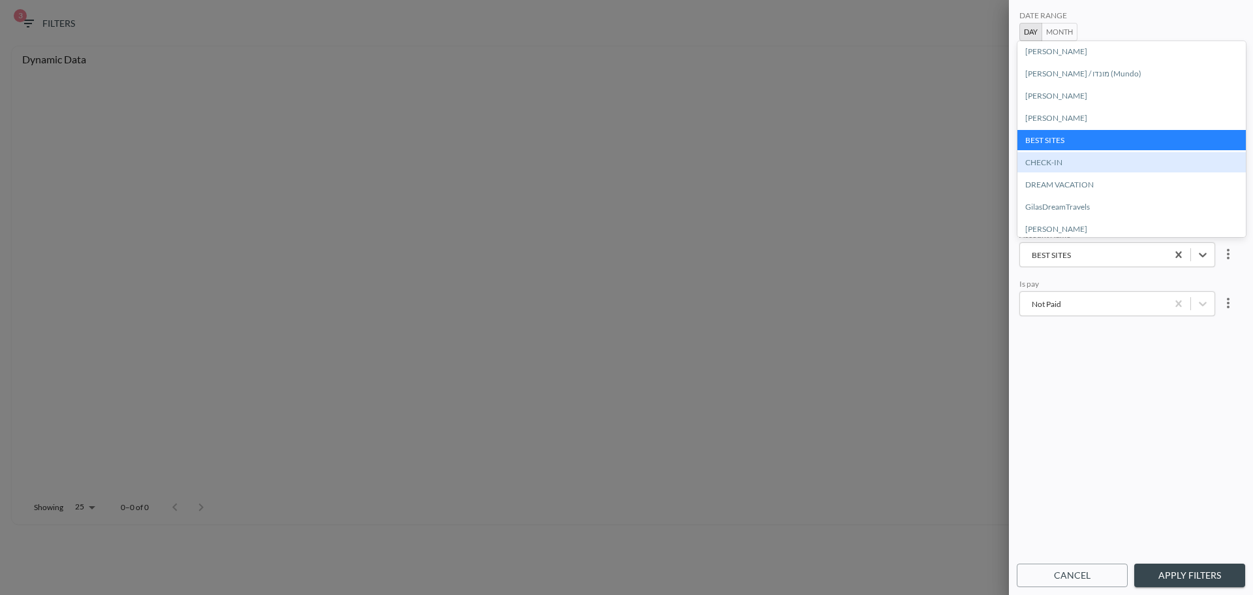
click at [1144, 163] on div "CHECK-IN" at bounding box center [1132, 162] width 229 height 20
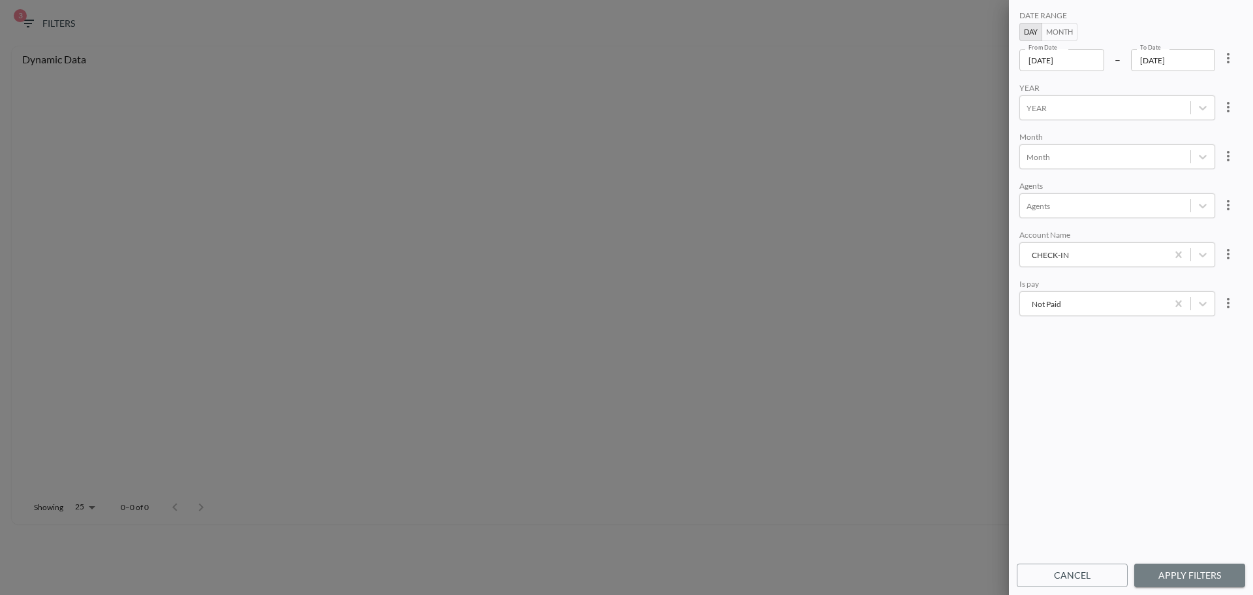
click at [1180, 569] on button "Apply Filters" at bounding box center [1190, 575] width 111 height 24
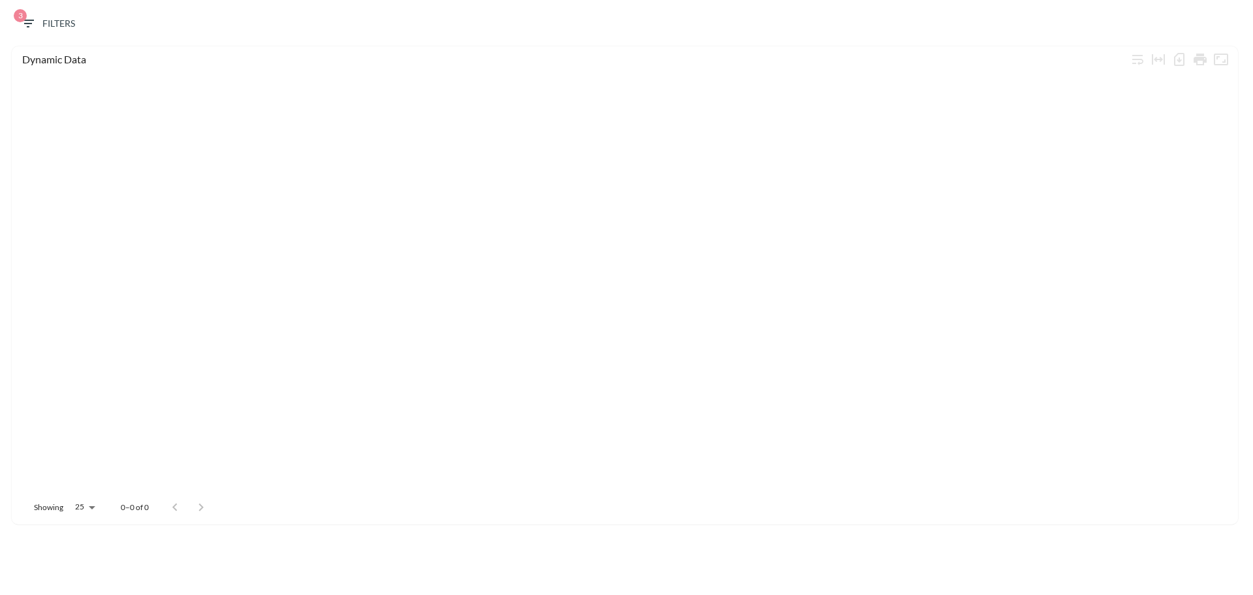
click at [53, 18] on span "3 Filters" at bounding box center [47, 24] width 55 height 16
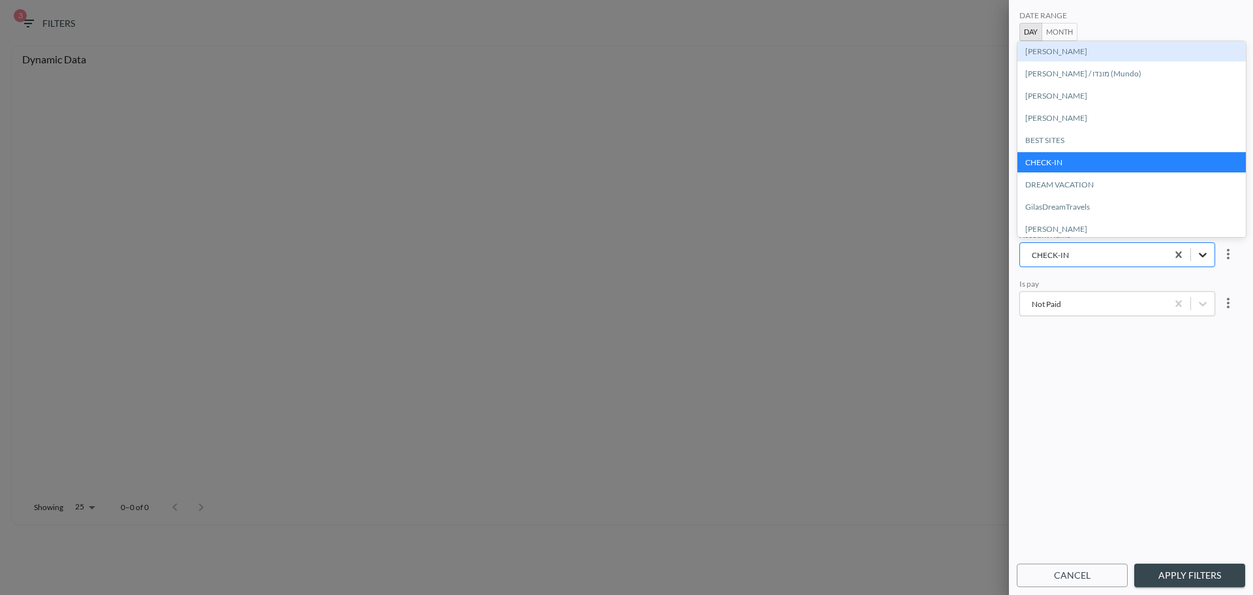
click at [1203, 250] on icon "CHECK-IN" at bounding box center [1203, 254] width 13 height 13
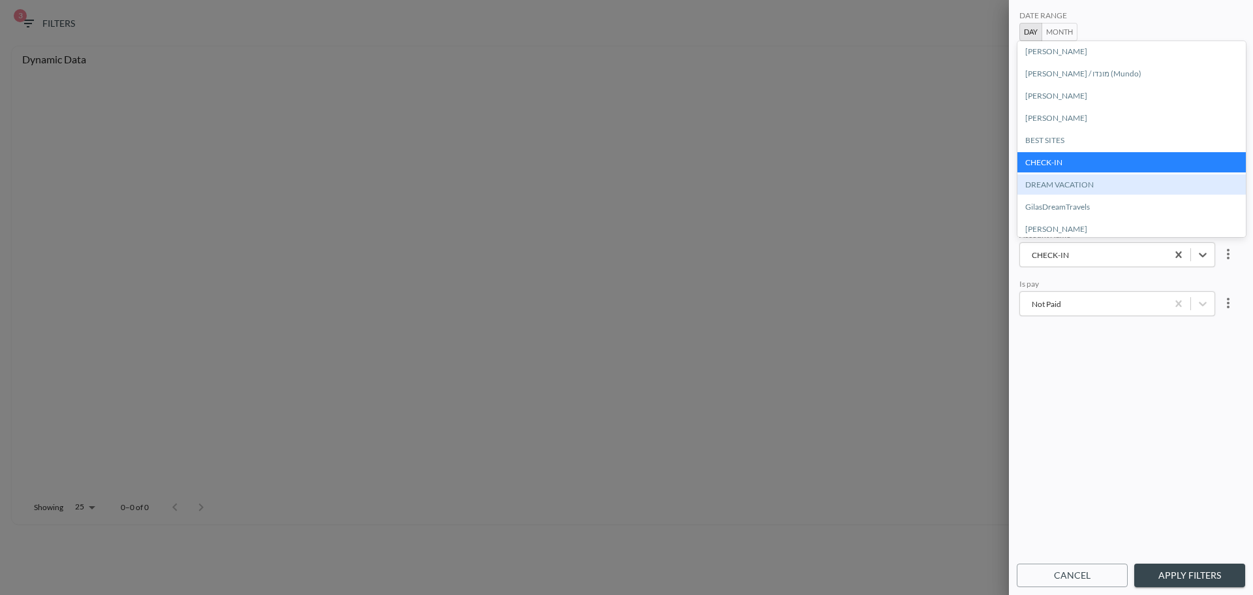
click at [1183, 183] on div "DREAM VACATION" at bounding box center [1132, 184] width 229 height 20
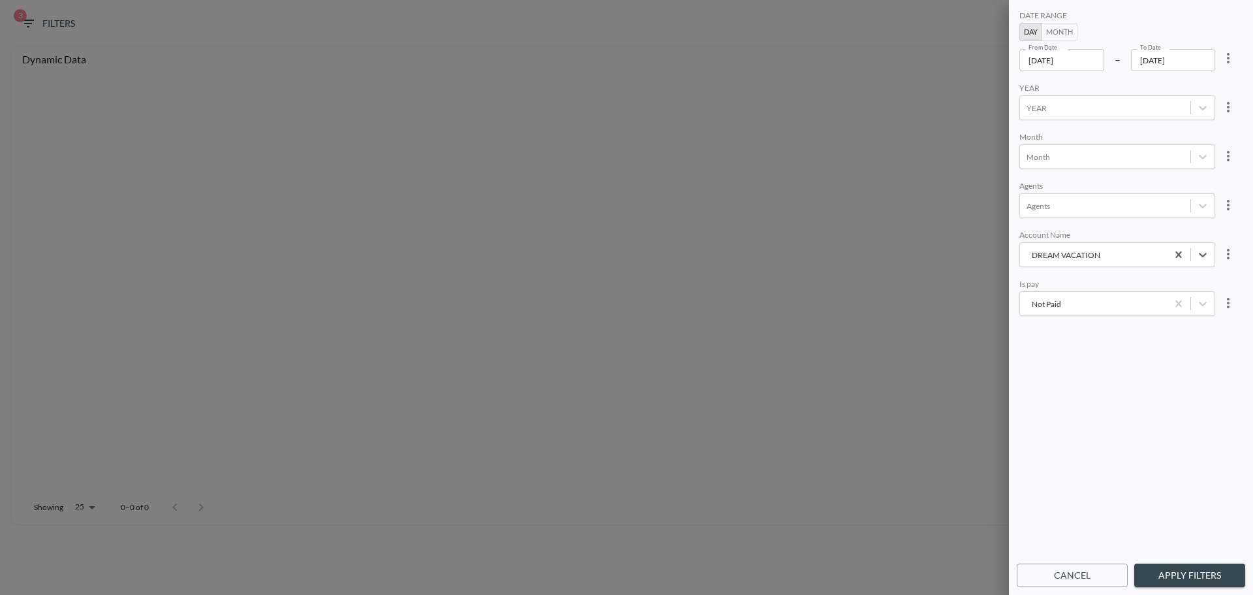
click at [1166, 567] on button "Apply Filters" at bounding box center [1190, 575] width 111 height 24
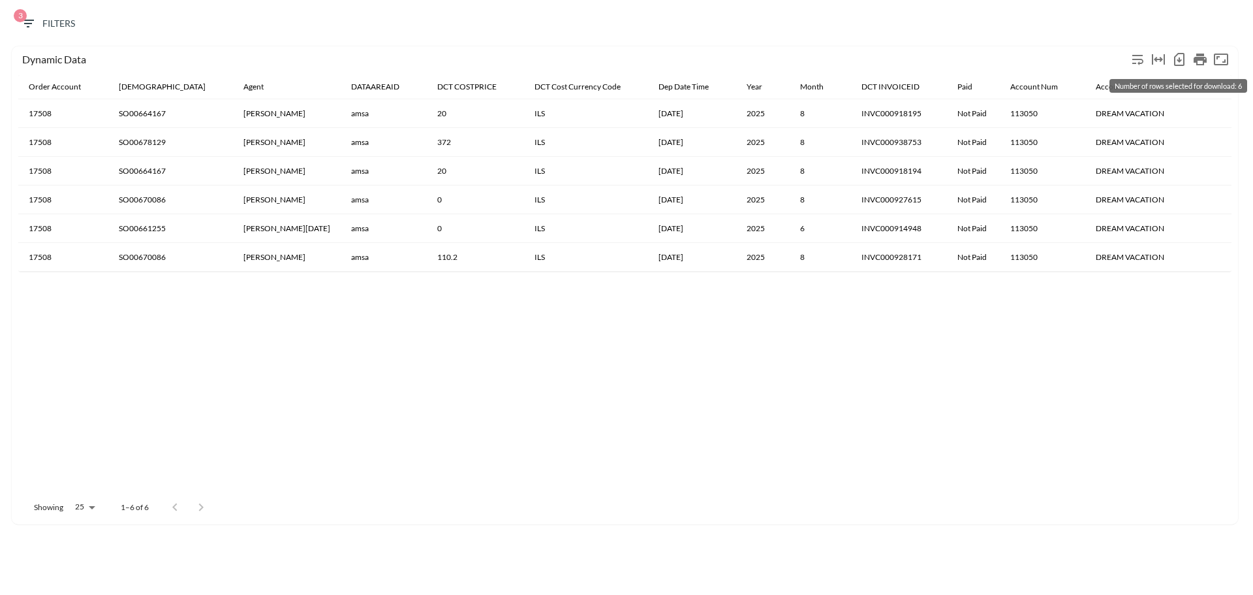
click at [1182, 59] on icon "Number of rows selected for download: 6" at bounding box center [1179, 59] width 5 height 5
click at [38, 9] on div "3 Filters" at bounding box center [627, 27] width 1240 height 40
click at [35, 16] on icon "button" at bounding box center [28, 24] width 16 height 16
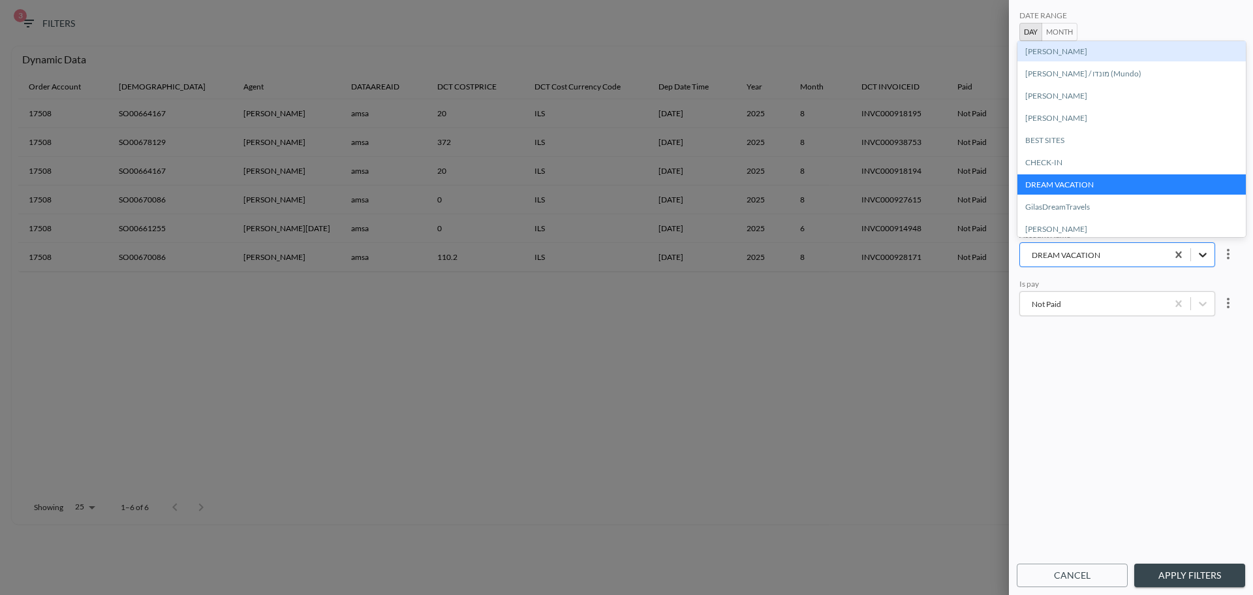
click at [1197, 257] on icon "DREAM VACATION" at bounding box center [1203, 254] width 13 height 13
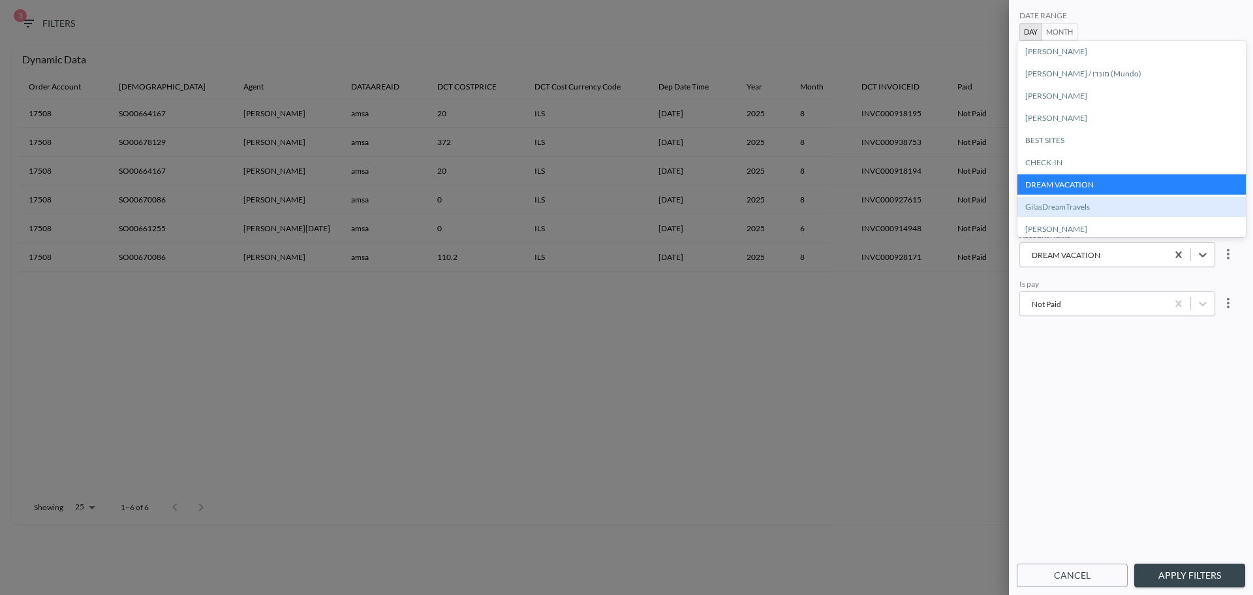
click at [1171, 212] on div "GilasDreamTravels" at bounding box center [1132, 207] width 229 height 20
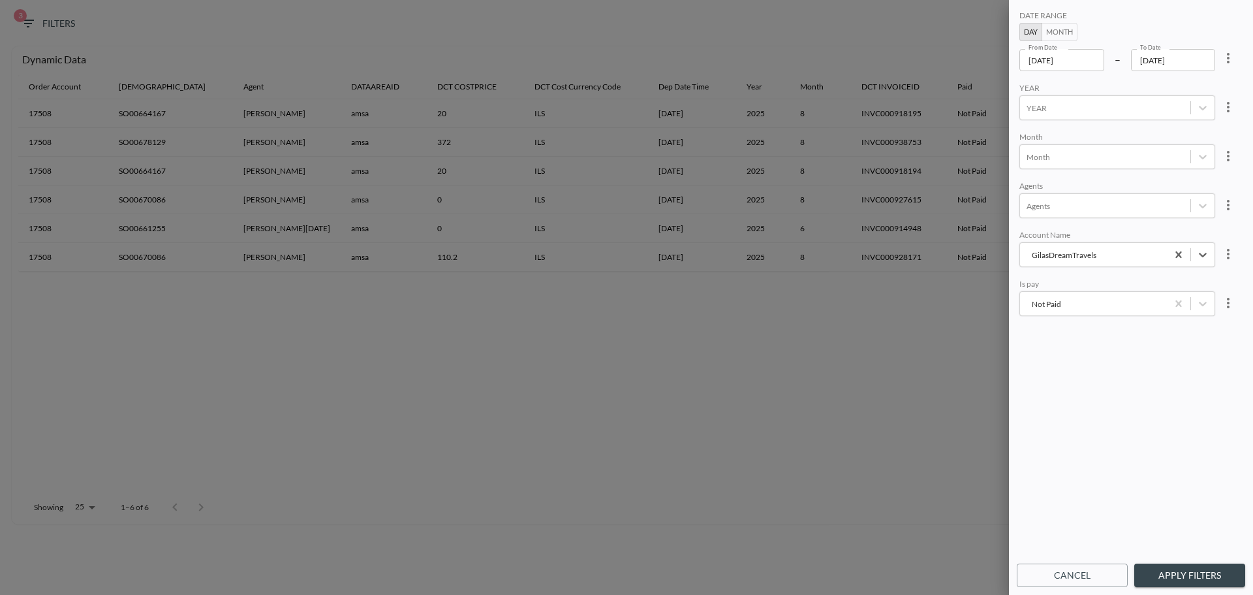
click at [1176, 569] on button "Apply Filters" at bounding box center [1190, 575] width 111 height 24
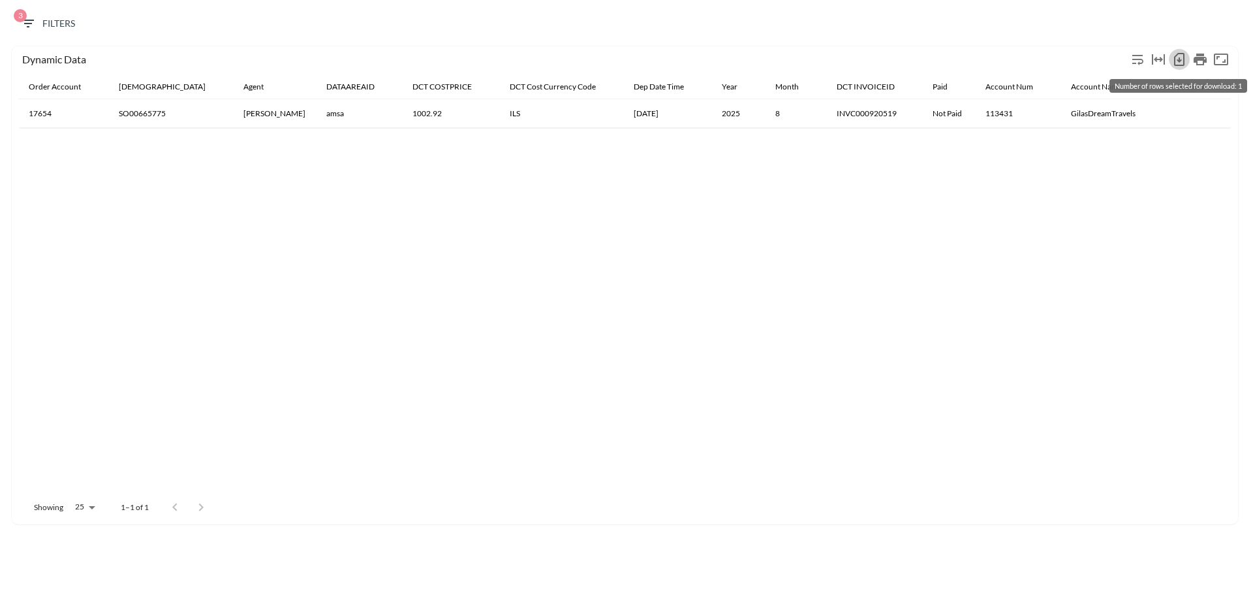
click at [1178, 59] on icon "Number of rows selected for download: 1" at bounding box center [1180, 60] width 16 height 16
click at [54, 24] on span "3 Filters" at bounding box center [47, 24] width 55 height 16
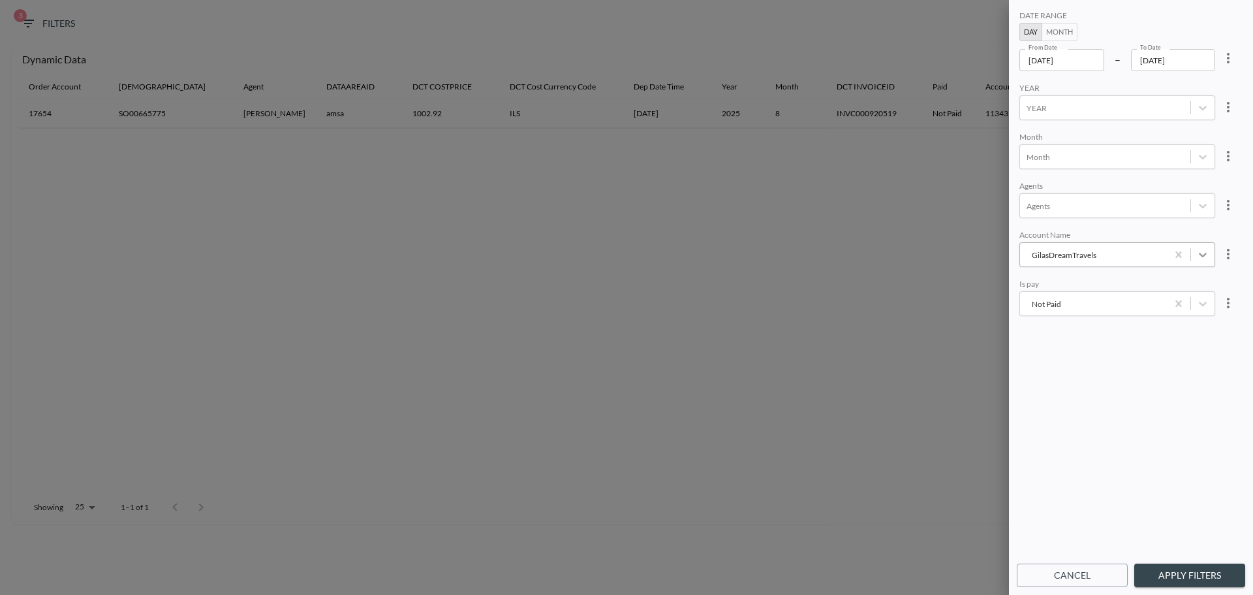
click at [1197, 253] on icon "GilasDreamTravels" at bounding box center [1203, 254] width 13 height 13
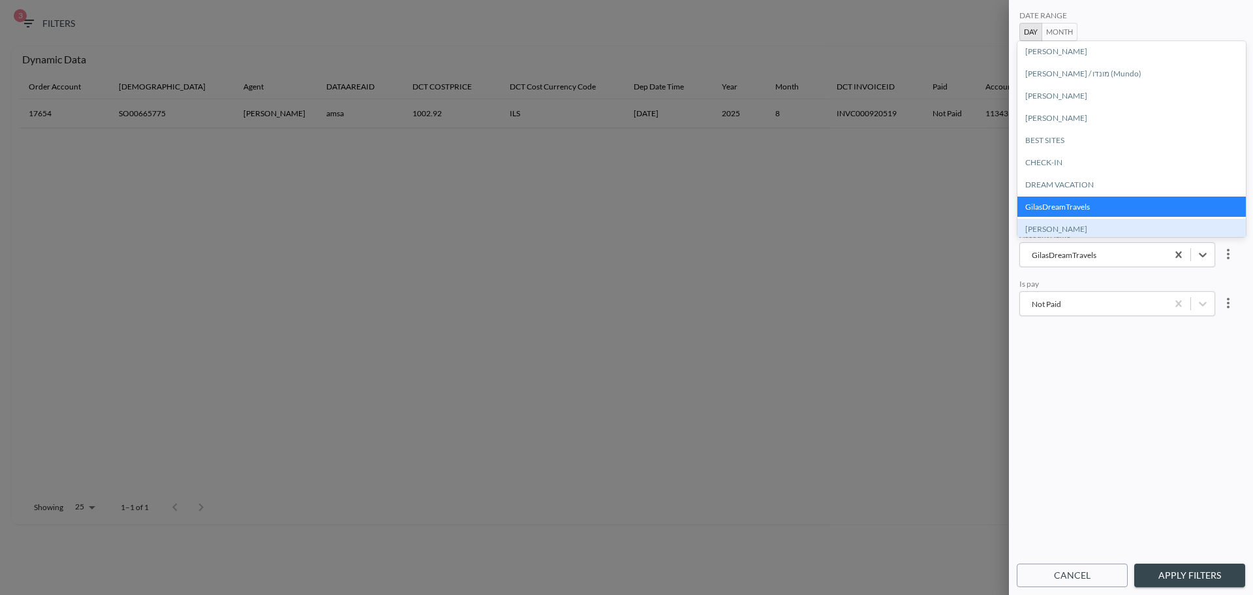
click at [1178, 228] on div "[PERSON_NAME]" at bounding box center [1132, 229] width 229 height 20
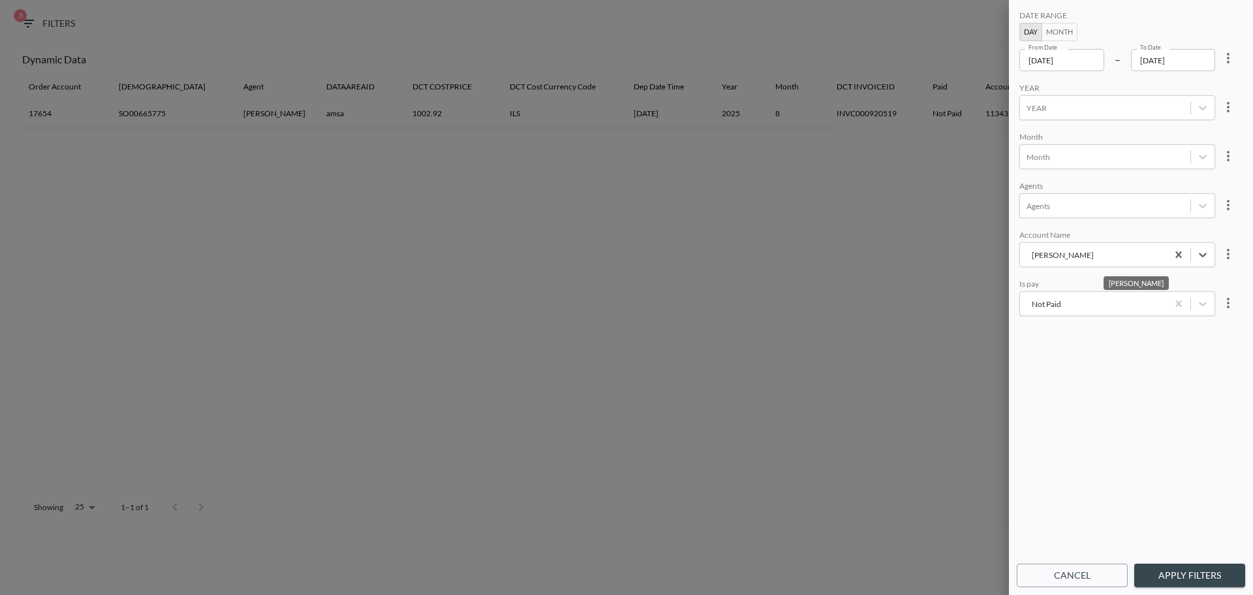
click at [1182, 573] on button "Apply Filters" at bounding box center [1190, 575] width 111 height 24
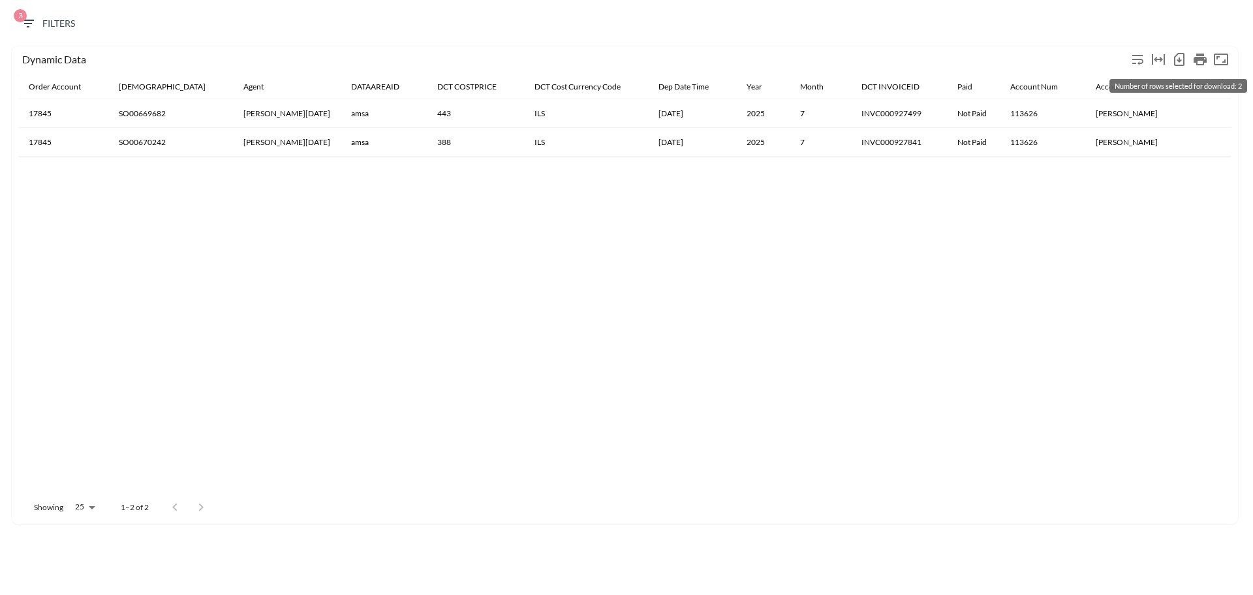
click at [1181, 50] on button "Number of rows selected for download: 2" at bounding box center [1179, 59] width 21 height 21
click at [48, 24] on span "3 Filters" at bounding box center [47, 24] width 55 height 16
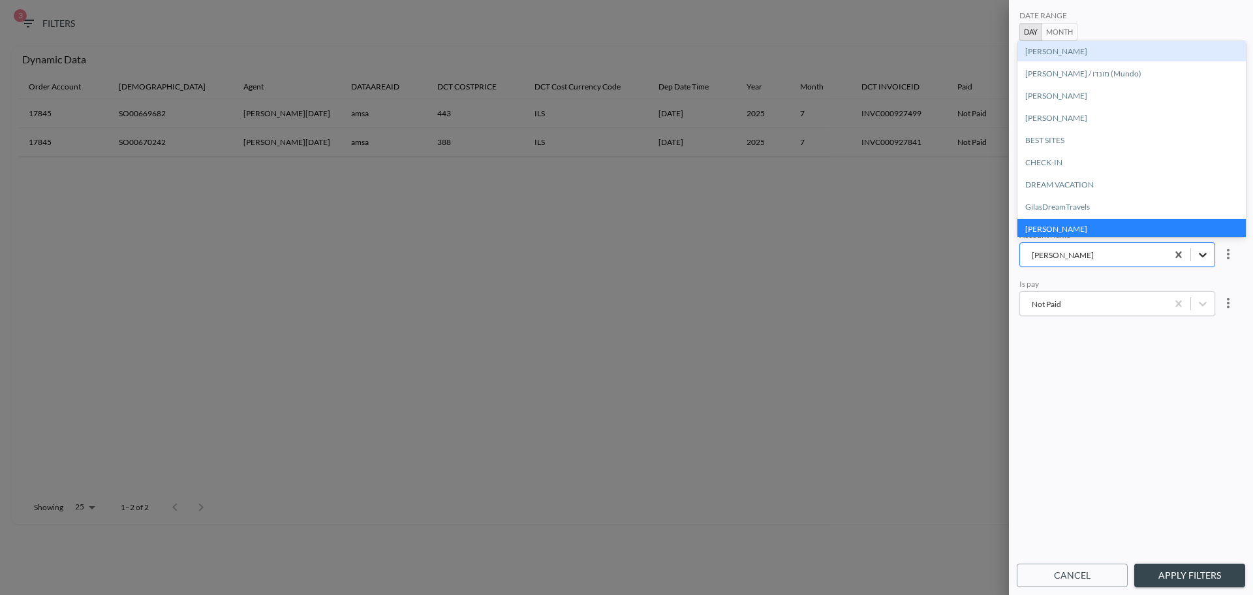
click at [1194, 257] on div "Haziza Ilanit" at bounding box center [1203, 255] width 24 height 24
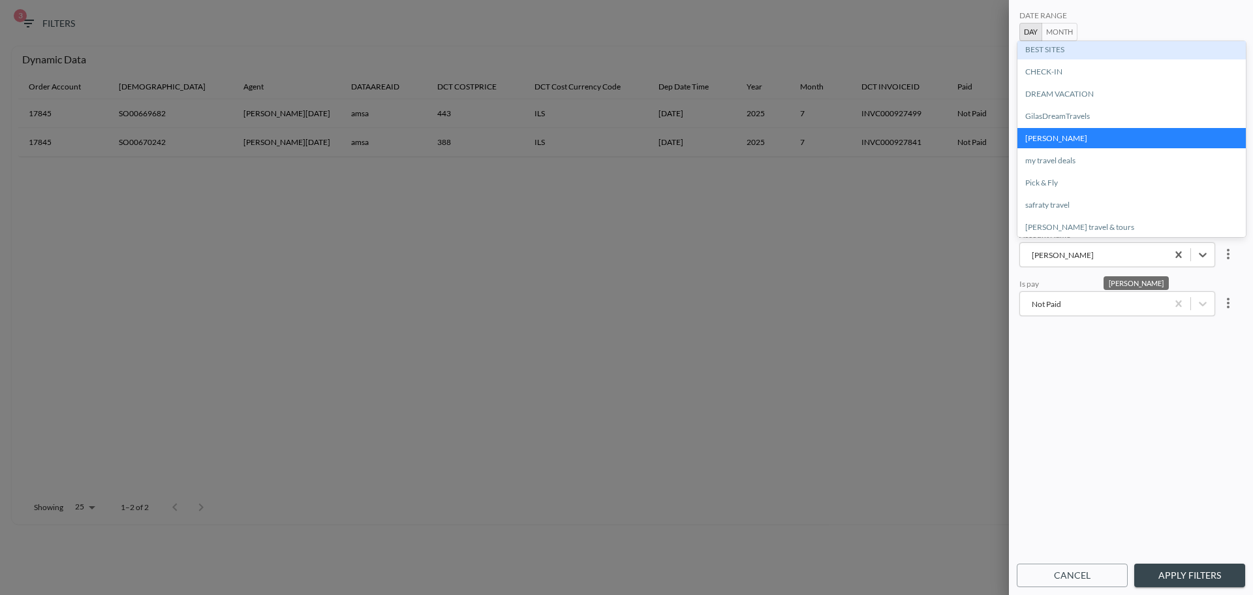
scroll to position [112, 0]
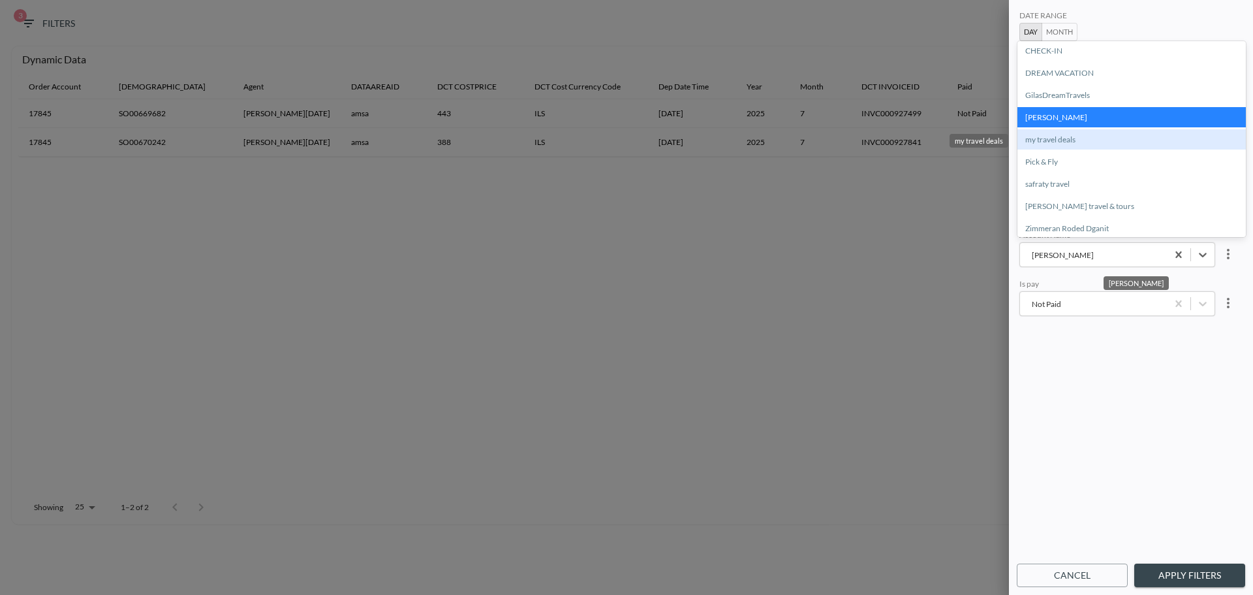
click at [1076, 141] on div "my travel deals" at bounding box center [1132, 139] width 229 height 20
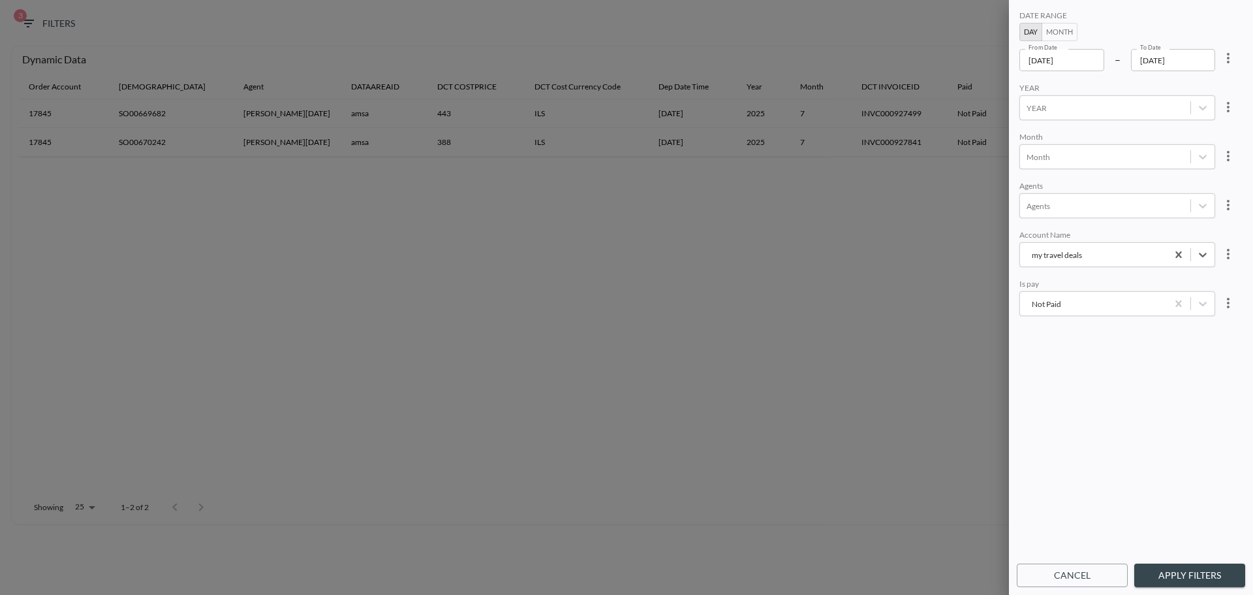
click at [1195, 575] on button "Apply Filters" at bounding box center [1190, 575] width 111 height 24
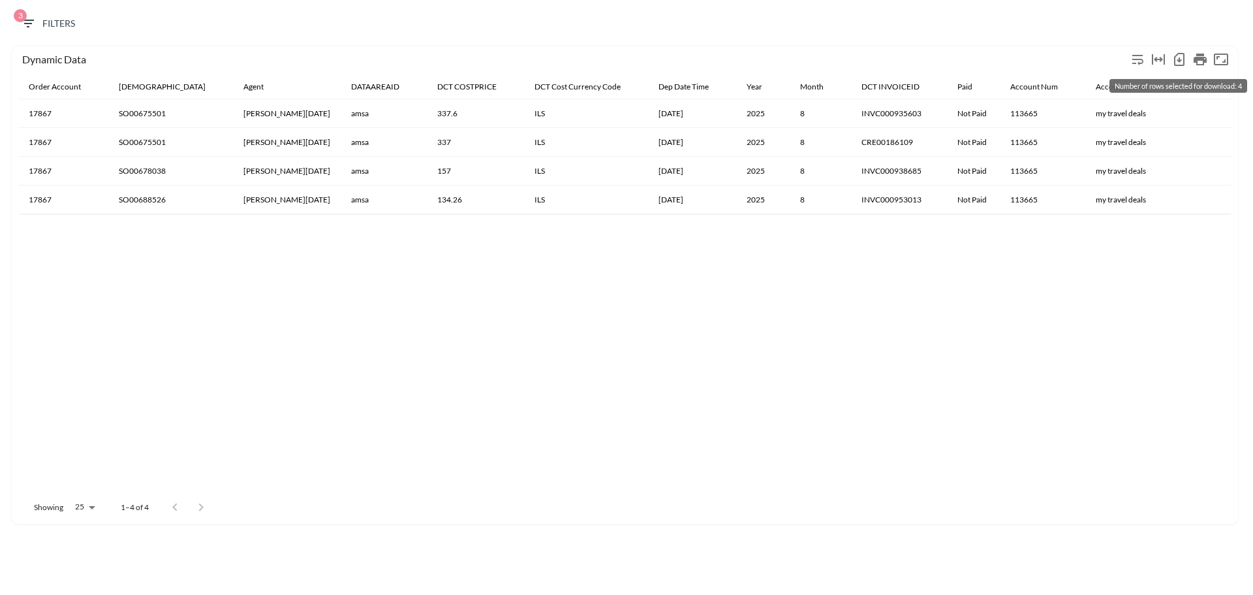
click at [1175, 54] on icon "Number of rows selected for download: 4" at bounding box center [1180, 60] width 16 height 16
click at [39, 25] on span "3 Filters" at bounding box center [47, 24] width 55 height 16
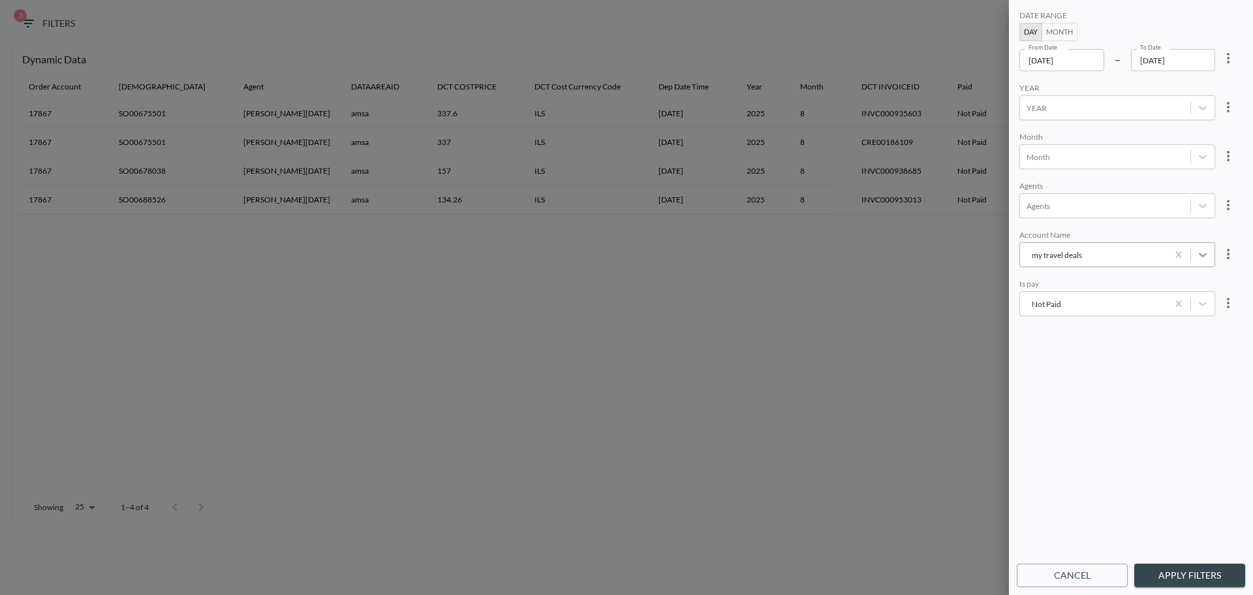
click at [1202, 251] on icon "my travel deals" at bounding box center [1203, 254] width 13 height 13
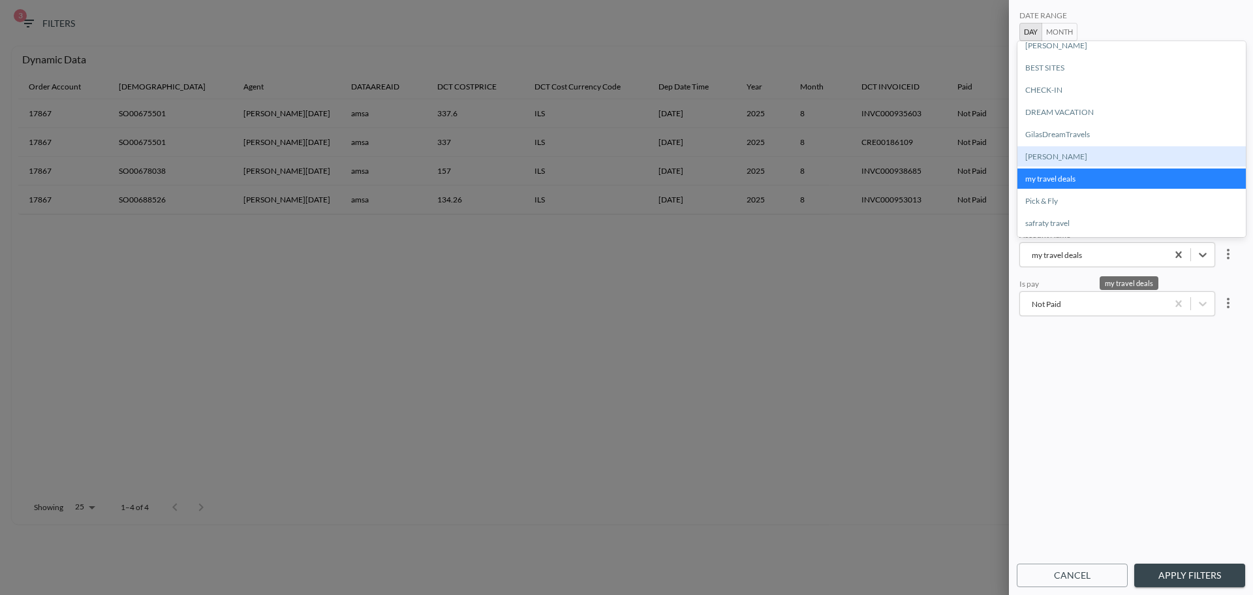
scroll to position [131, 0]
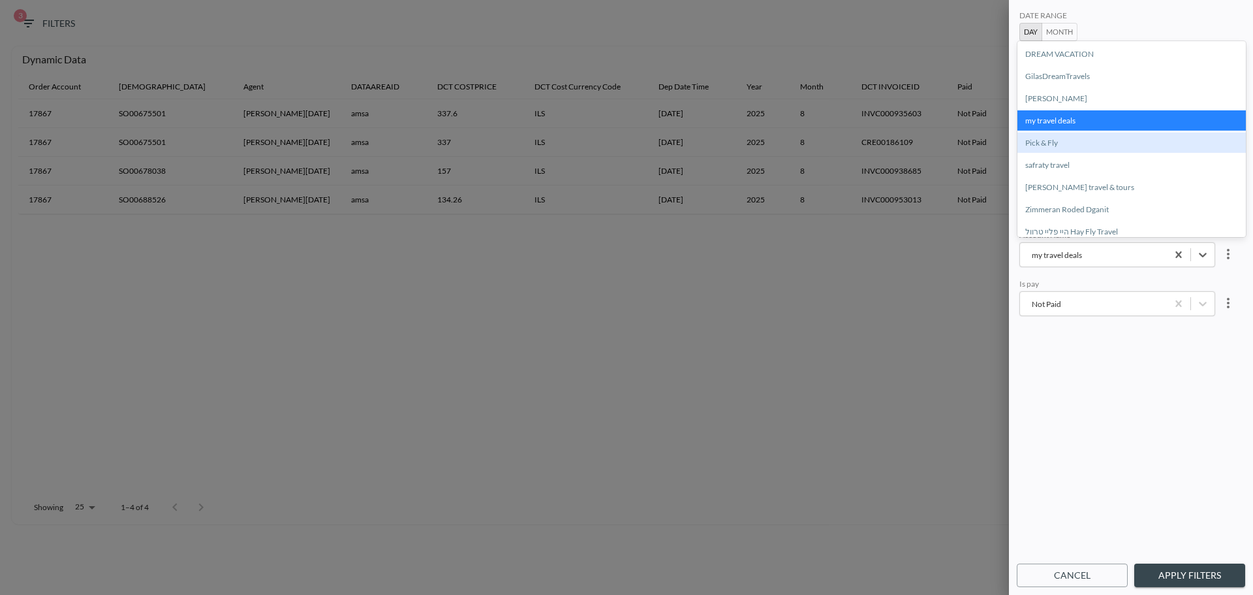
click at [1055, 146] on div "Pick & Fly" at bounding box center [1132, 143] width 229 height 20
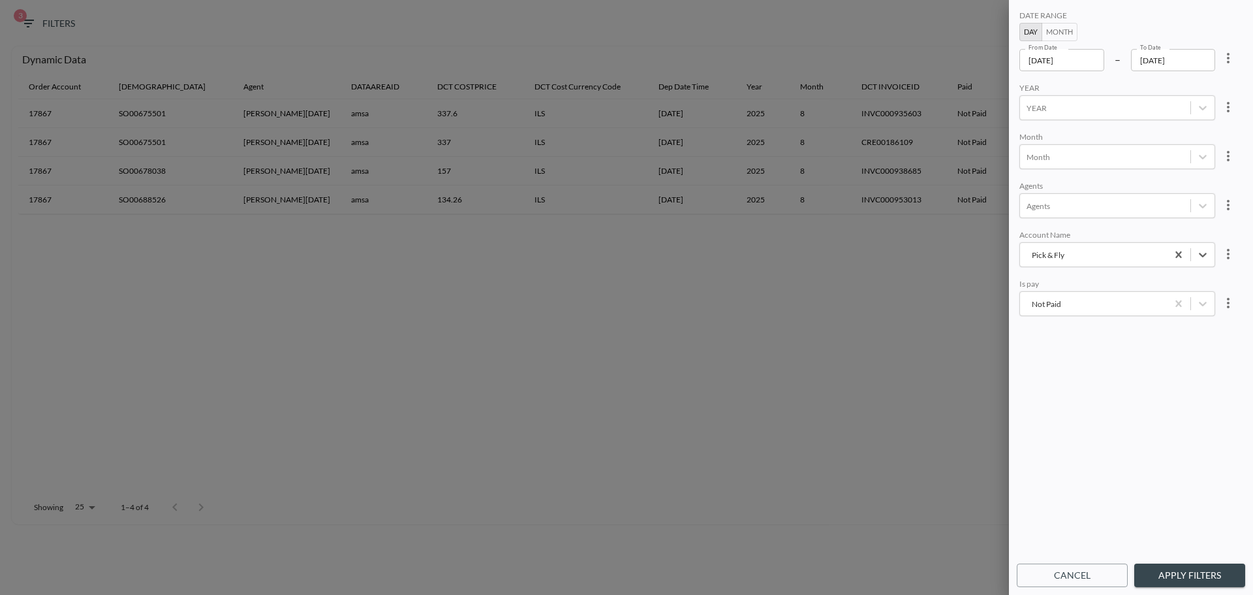
click at [1184, 559] on div "DATE RANGE Day Month From Date 2025-01-01 From Date – To Date 2025-08-31 To Dat…" at bounding box center [1131, 297] width 244 height 595
click at [1173, 574] on button "Apply Filters" at bounding box center [1190, 575] width 111 height 24
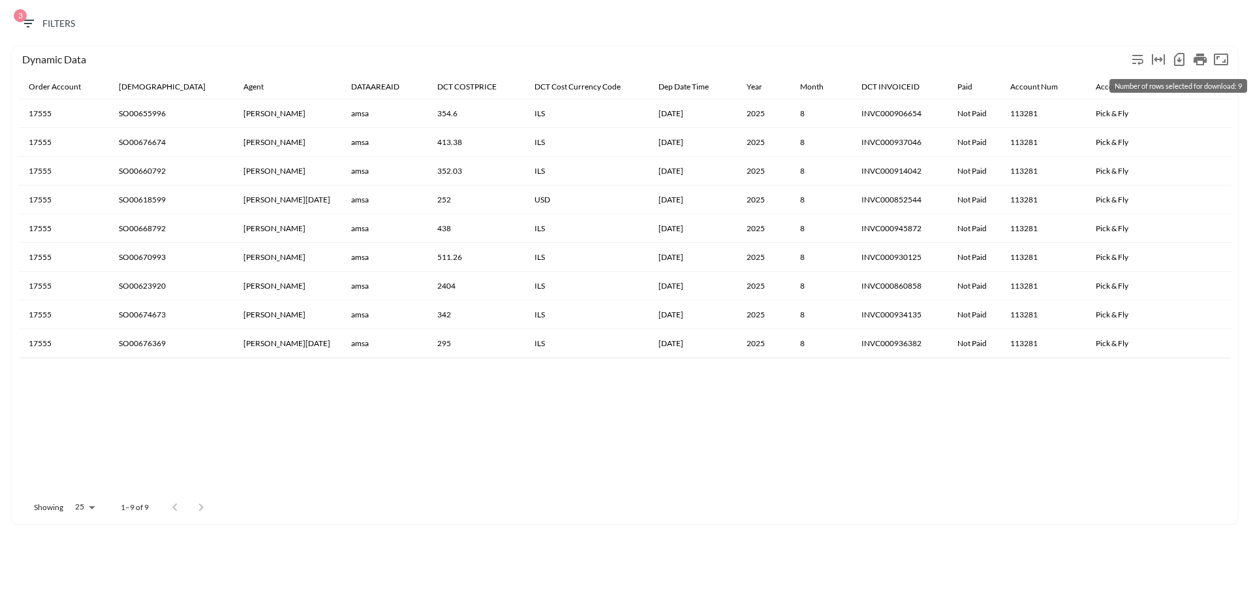
click at [1176, 56] on icon "Number of rows selected for download: 9" at bounding box center [1180, 59] width 10 height 13
click at [65, 19] on span "3 Filters" at bounding box center [47, 24] width 55 height 16
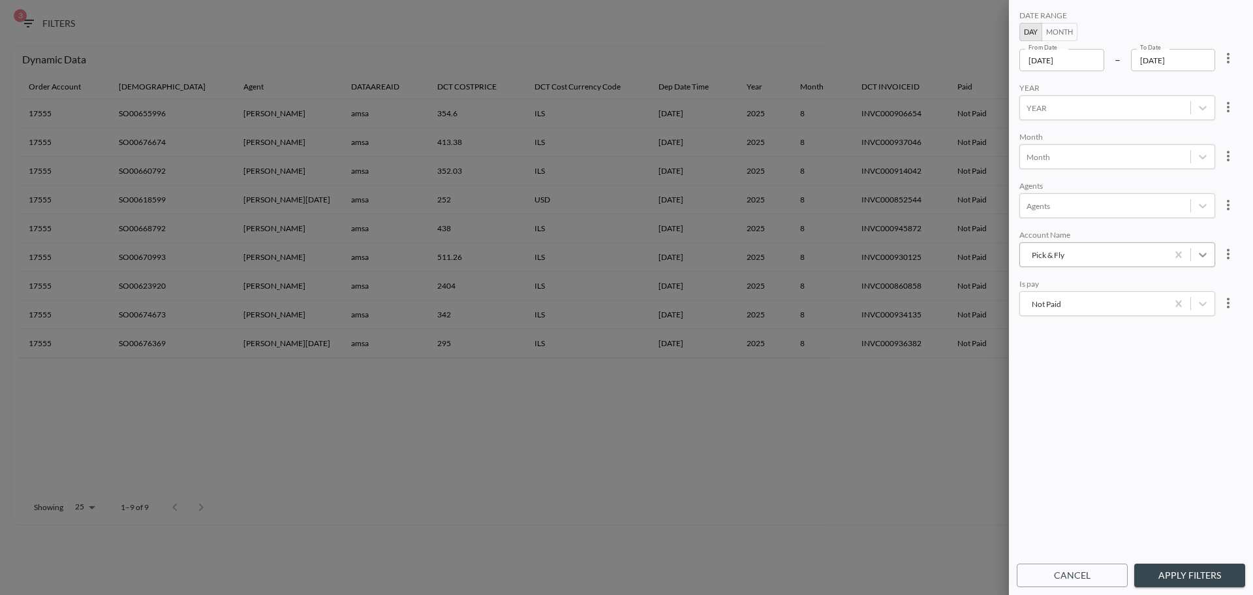
click at [1205, 253] on icon "Pick & Fly" at bounding box center [1203, 254] width 13 height 13
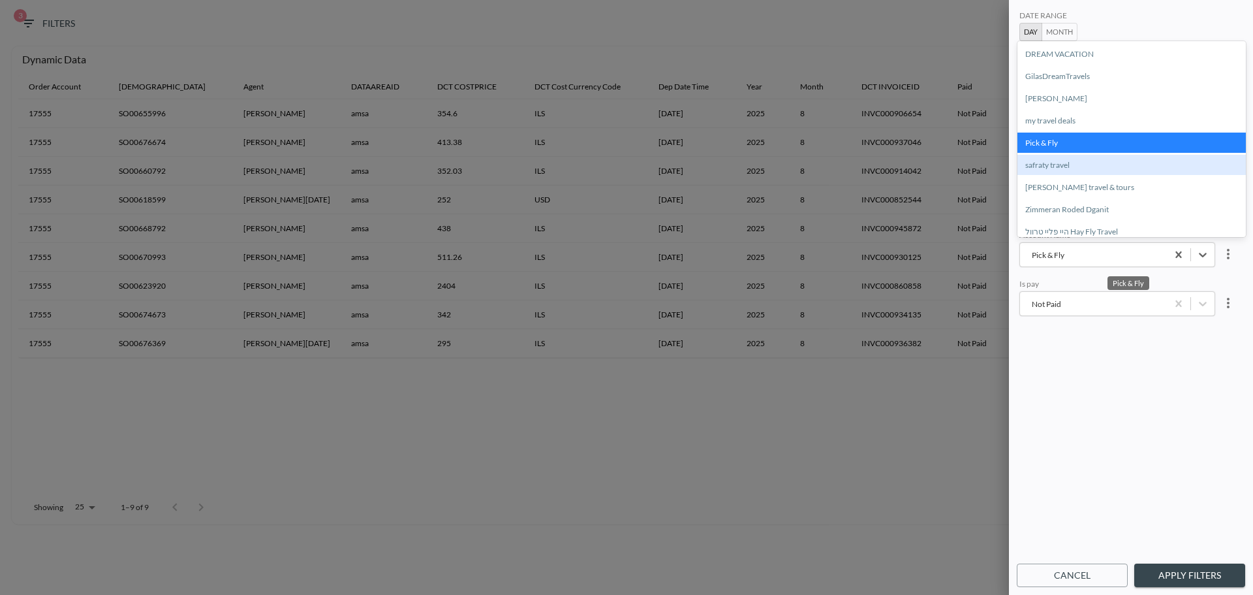
click at [1060, 165] on div "safraty travel" at bounding box center [1132, 165] width 229 height 20
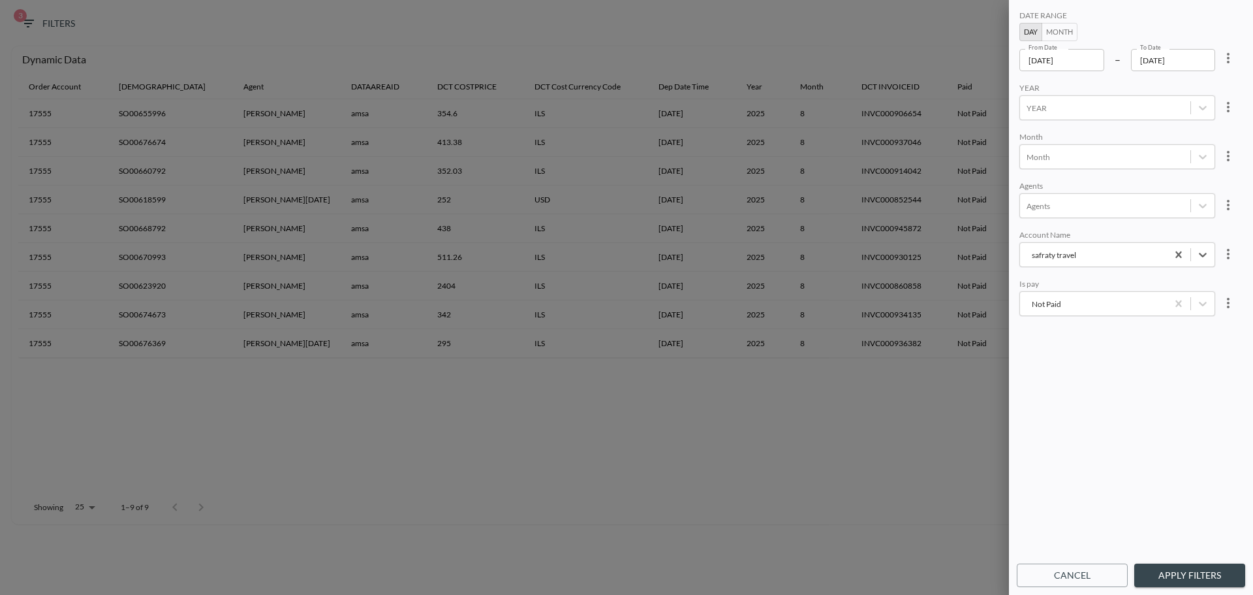
click at [1184, 578] on button "Apply Filters" at bounding box center [1190, 575] width 111 height 24
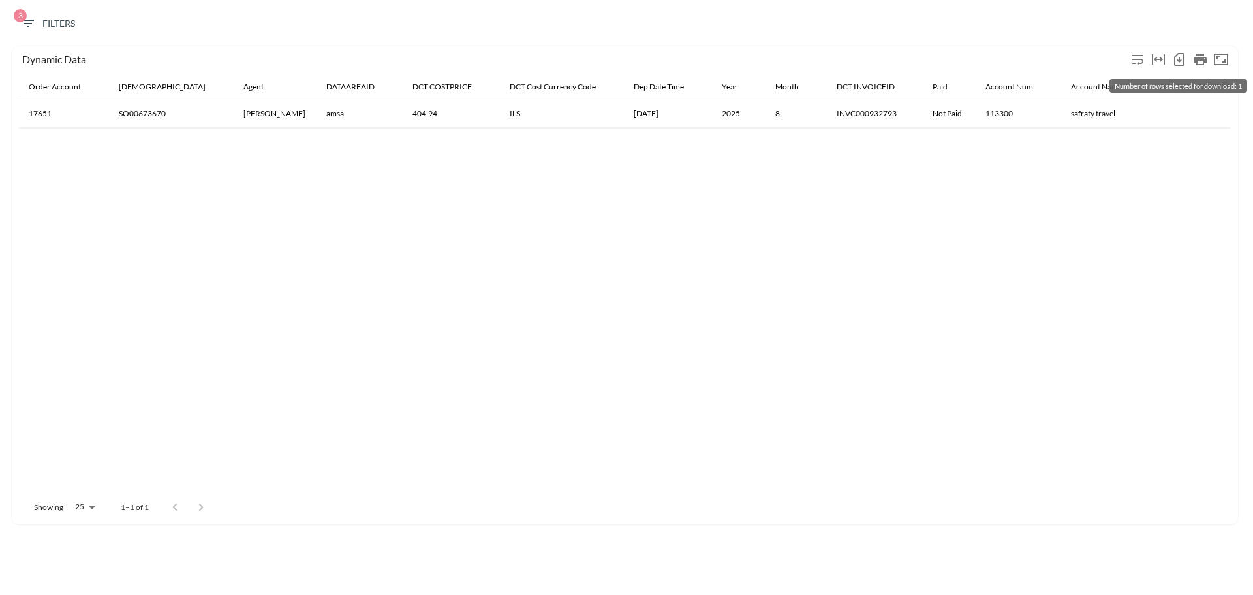
click at [1181, 57] on icon "Number of rows selected for download: 1" at bounding box center [1180, 60] width 16 height 16
click at [52, 29] on span "3 Filters" at bounding box center [47, 24] width 55 height 16
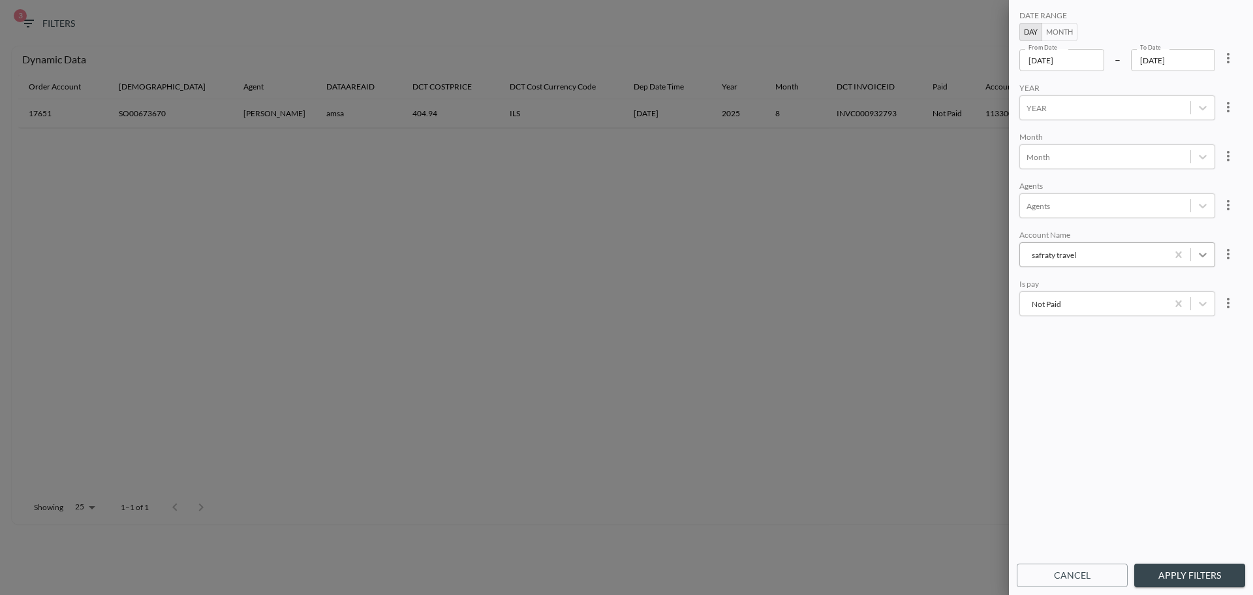
click at [1205, 255] on icon "safraty travel" at bounding box center [1203, 254] width 13 height 13
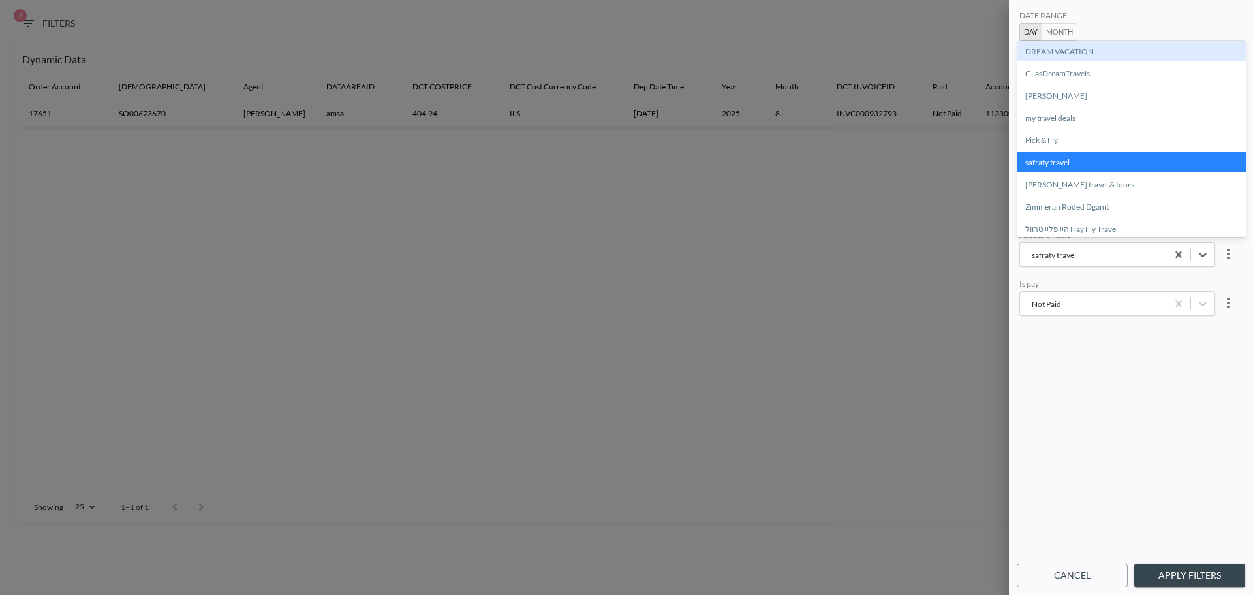
scroll to position [137, 0]
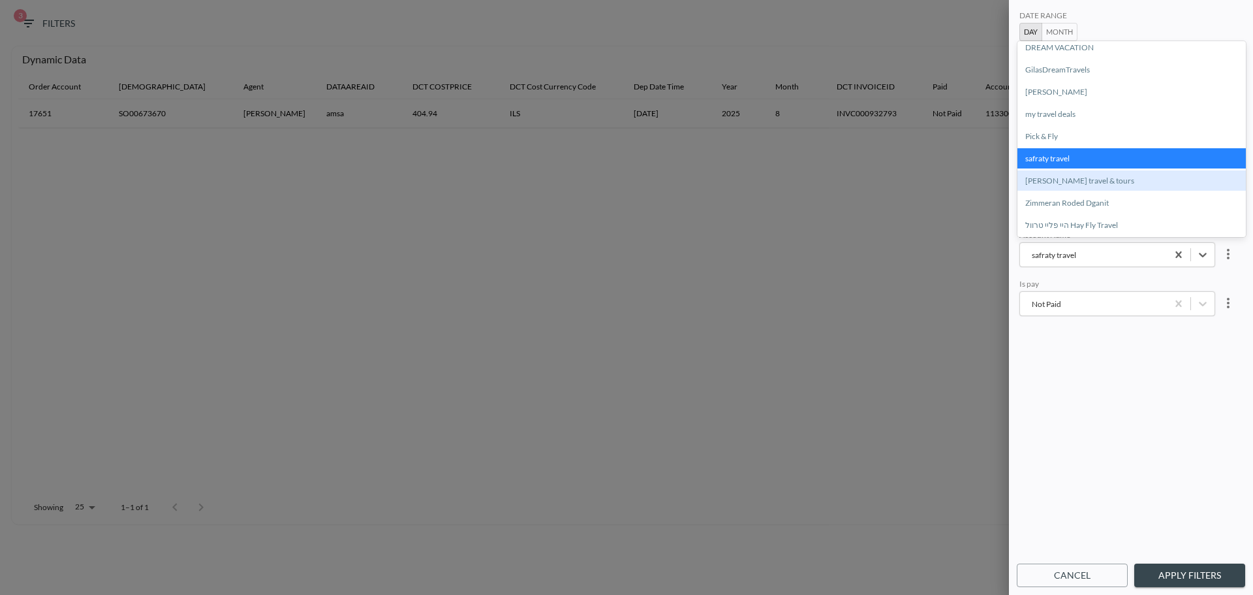
click at [1071, 180] on div "[PERSON_NAME] travel & tours" at bounding box center [1132, 180] width 229 height 20
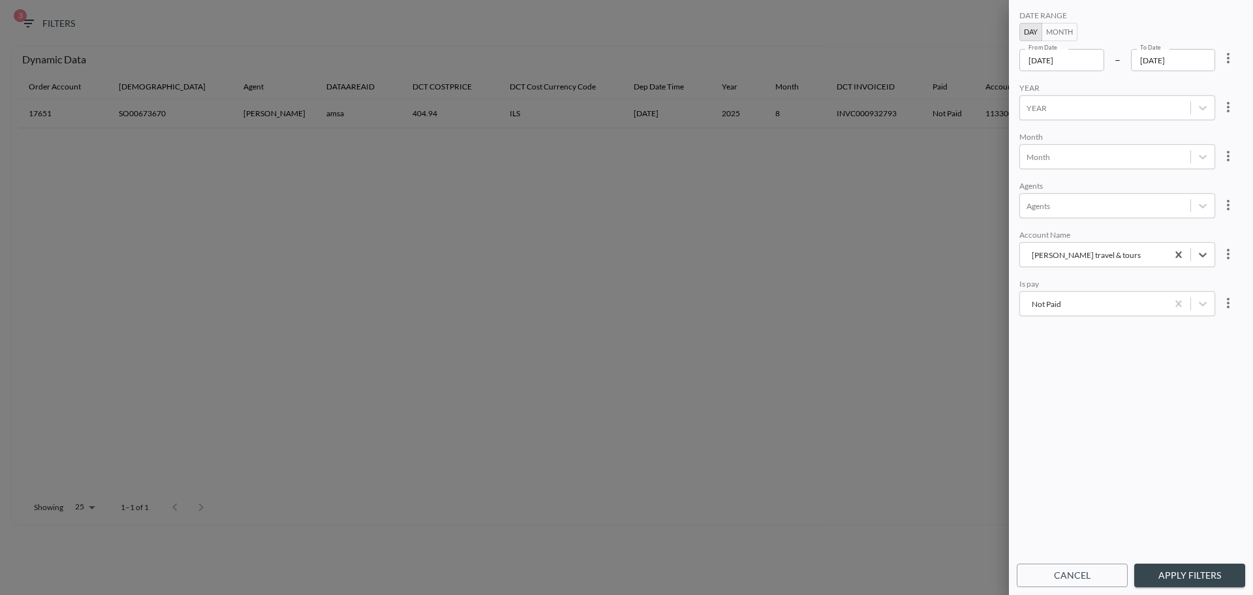
click at [1216, 571] on button "Apply Filters" at bounding box center [1190, 575] width 111 height 24
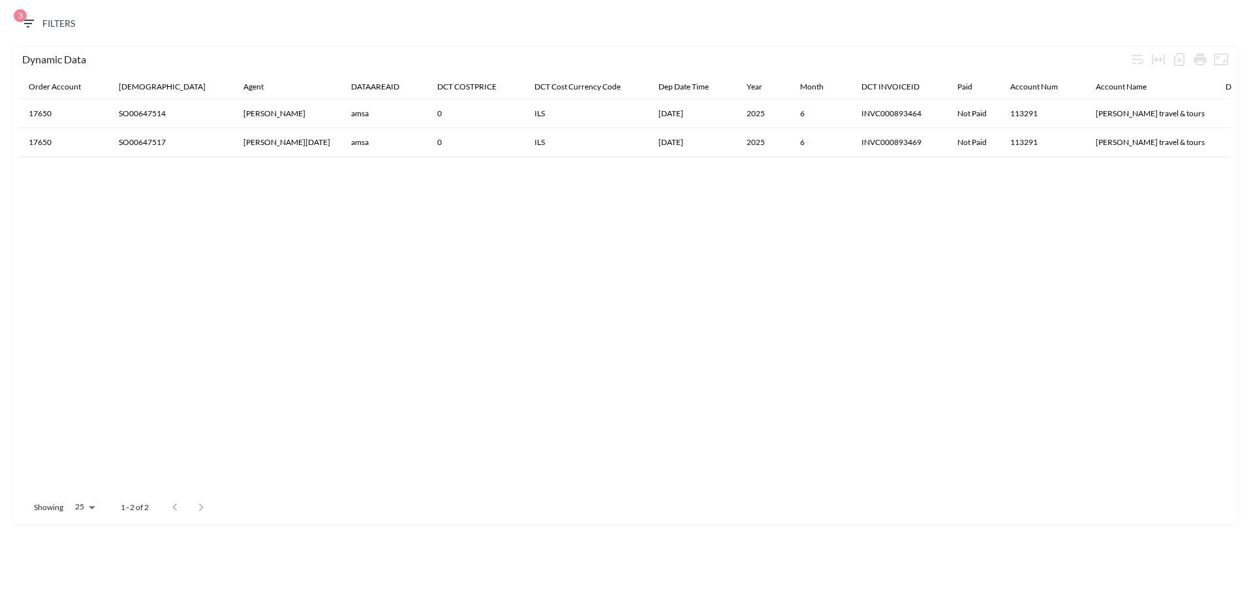
click at [52, 22] on span "3 Filters" at bounding box center [47, 24] width 55 height 16
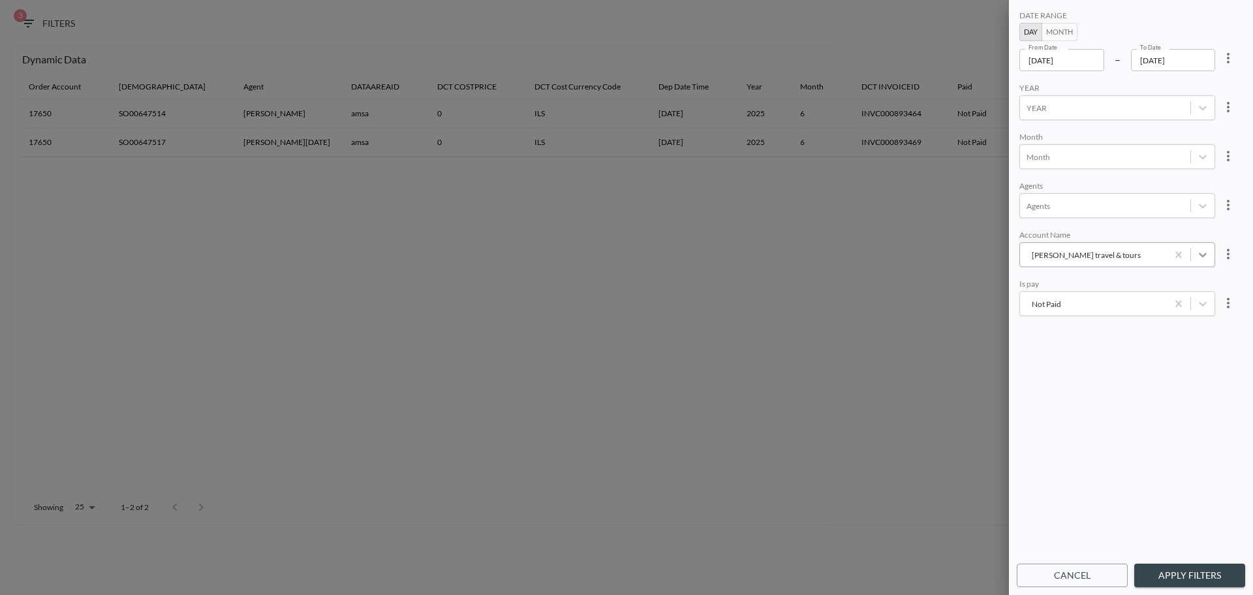
click at [1205, 254] on icon "Sally travel & tours" at bounding box center [1203, 254] width 13 height 13
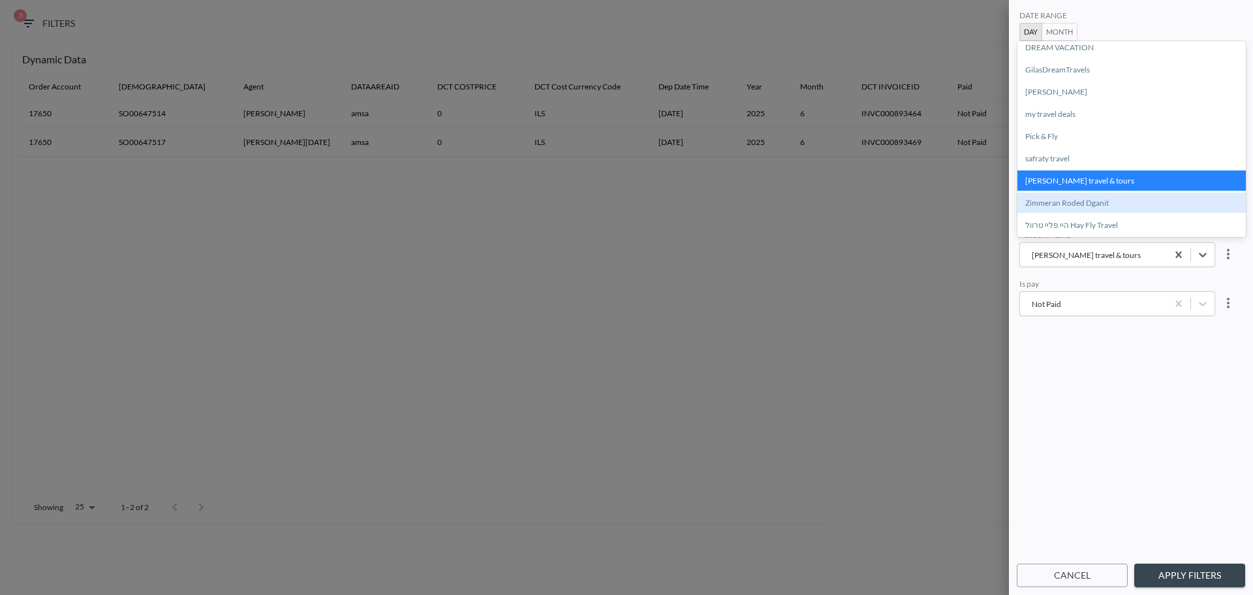
click at [1054, 203] on div "Zimmeran Roded Dganit" at bounding box center [1132, 203] width 229 height 20
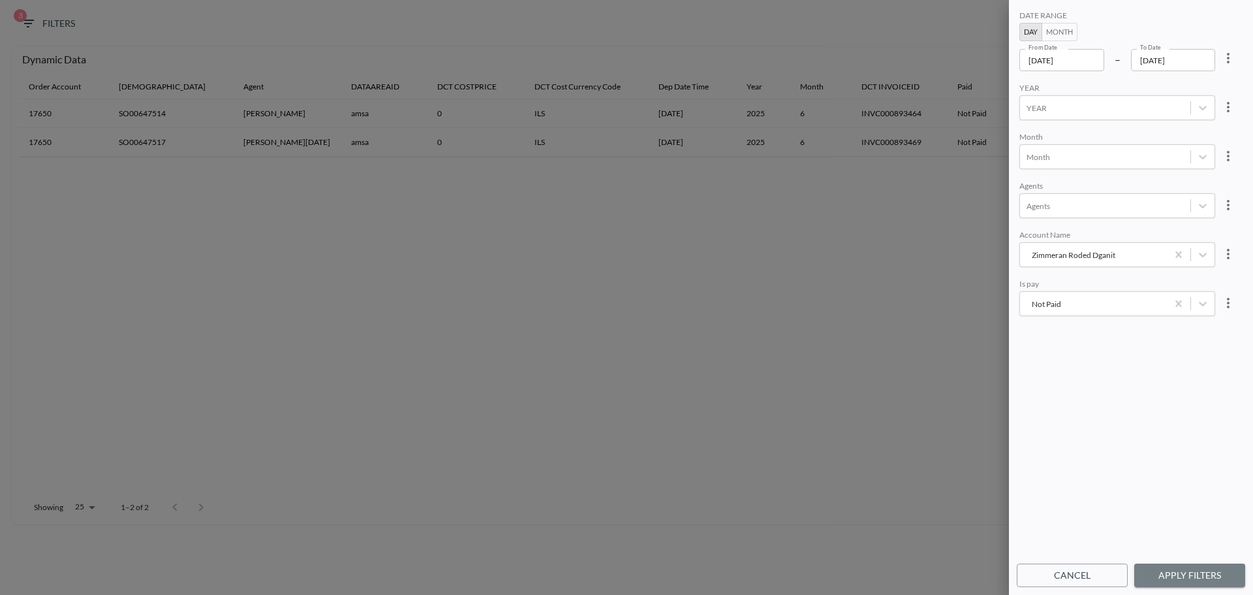
click at [1184, 571] on button "Apply Filters" at bounding box center [1190, 575] width 111 height 24
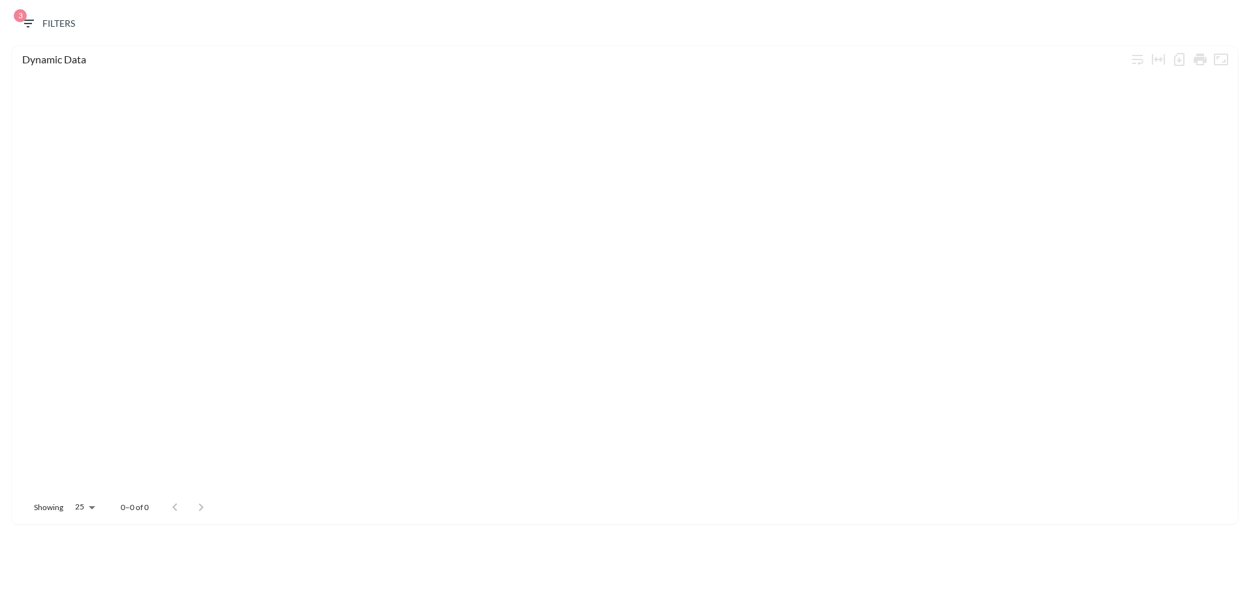
click at [35, 28] on icon "button" at bounding box center [28, 24] width 16 height 16
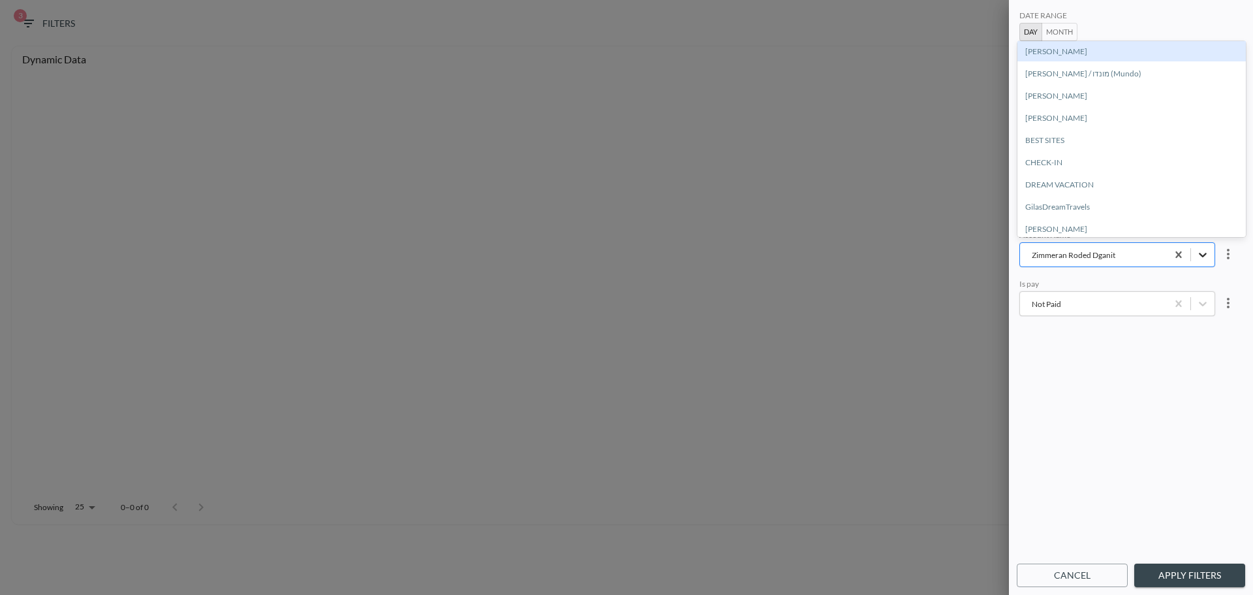
click at [1203, 255] on icon "Zimmeran Roded Dganit" at bounding box center [1203, 255] width 8 height 5
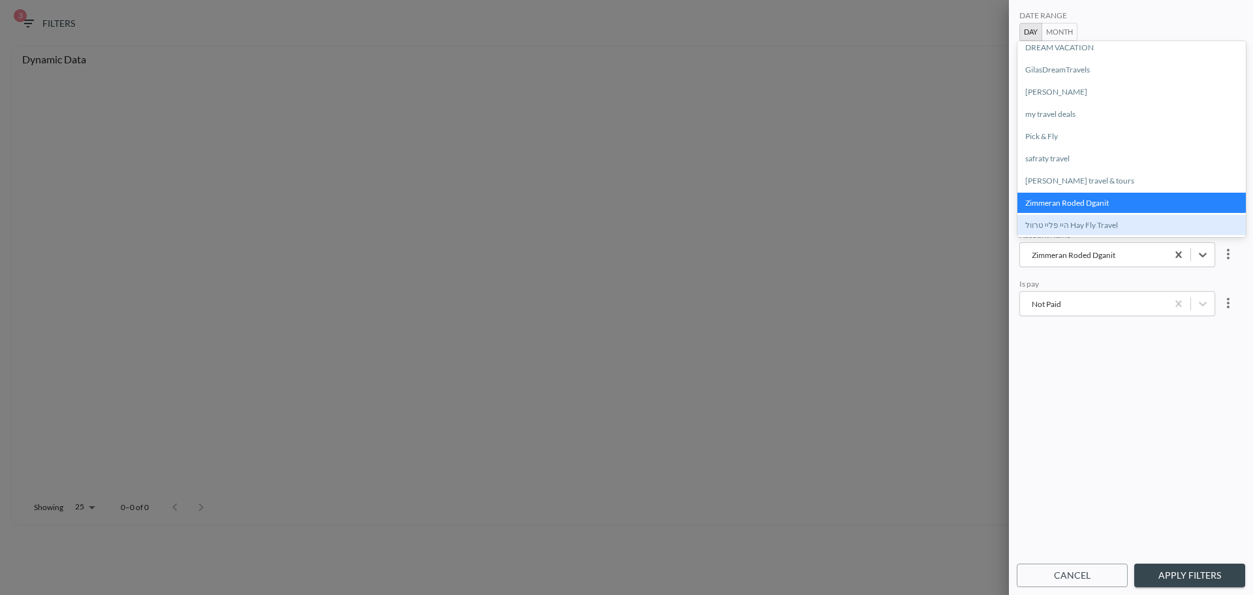
click at [1114, 223] on div "היי פליי טרוול Hay Fly Travel" at bounding box center [1132, 225] width 229 height 20
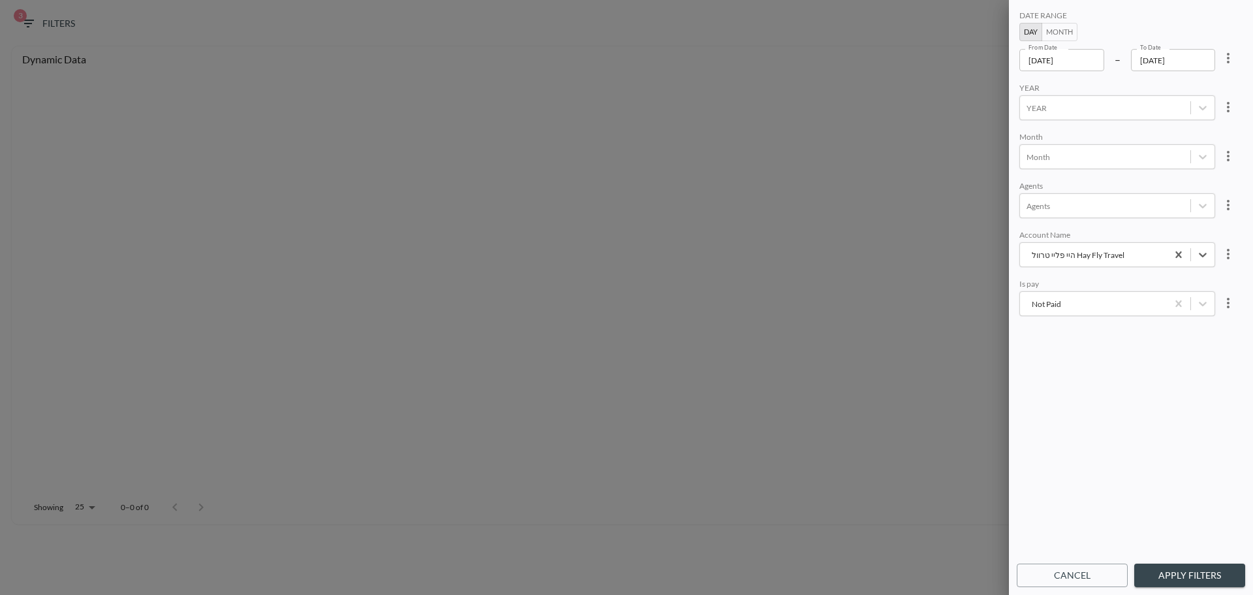
click at [1205, 576] on button "Apply Filters" at bounding box center [1190, 575] width 111 height 24
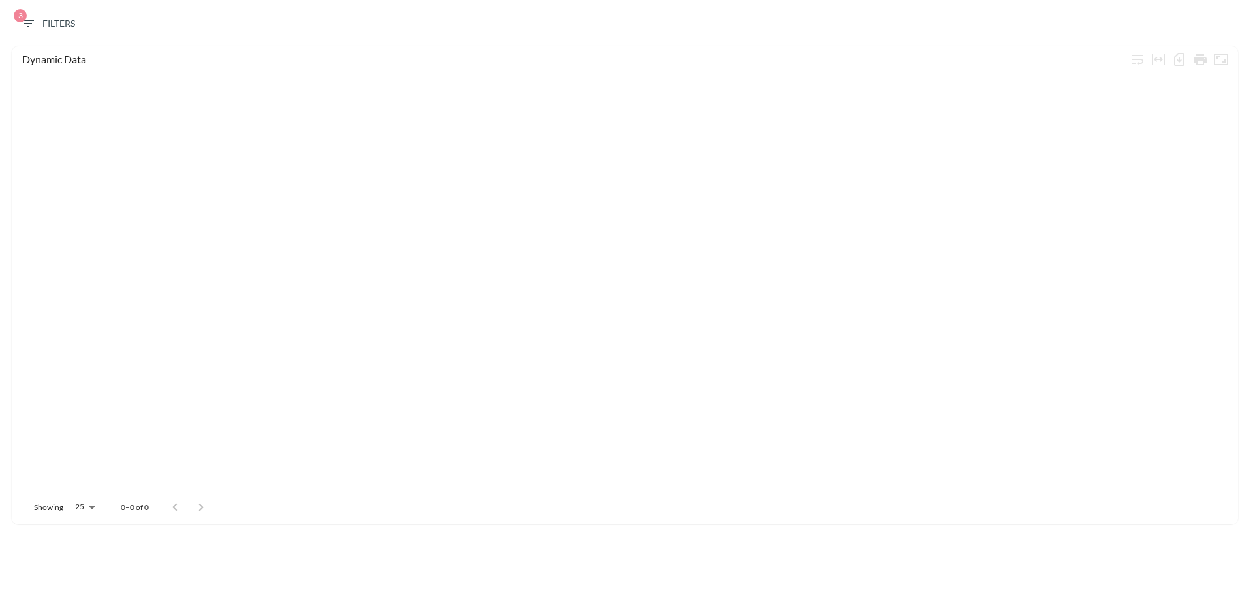
click at [35, 16] on icon "button" at bounding box center [28, 24] width 16 height 16
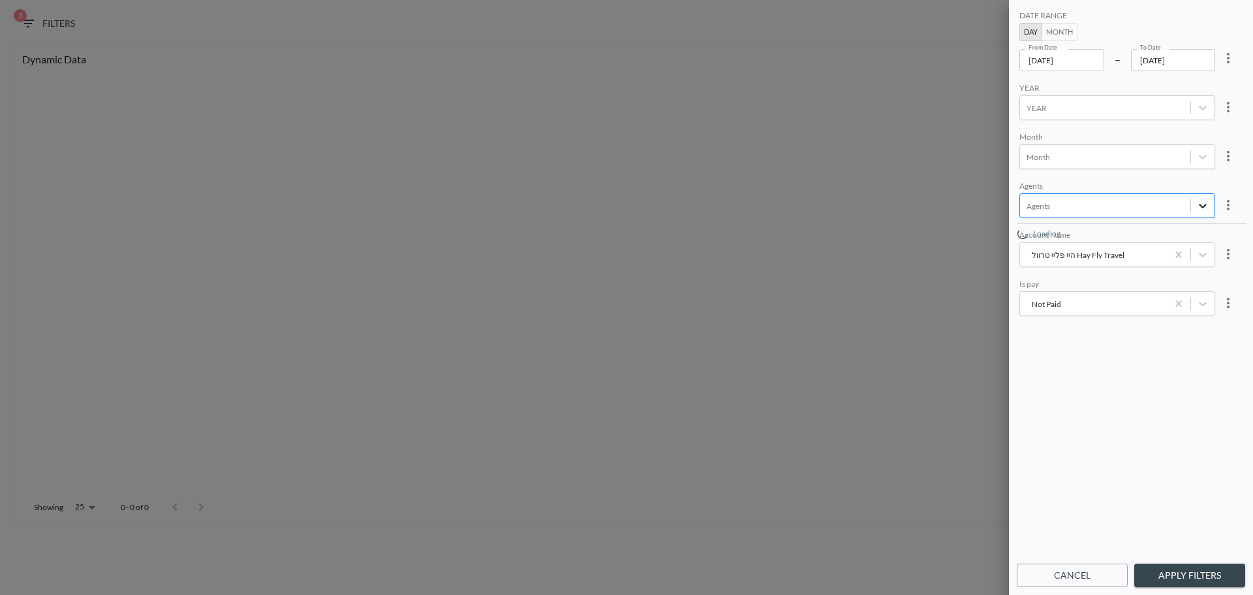
click at [1208, 204] on div at bounding box center [1203, 206] width 24 height 24
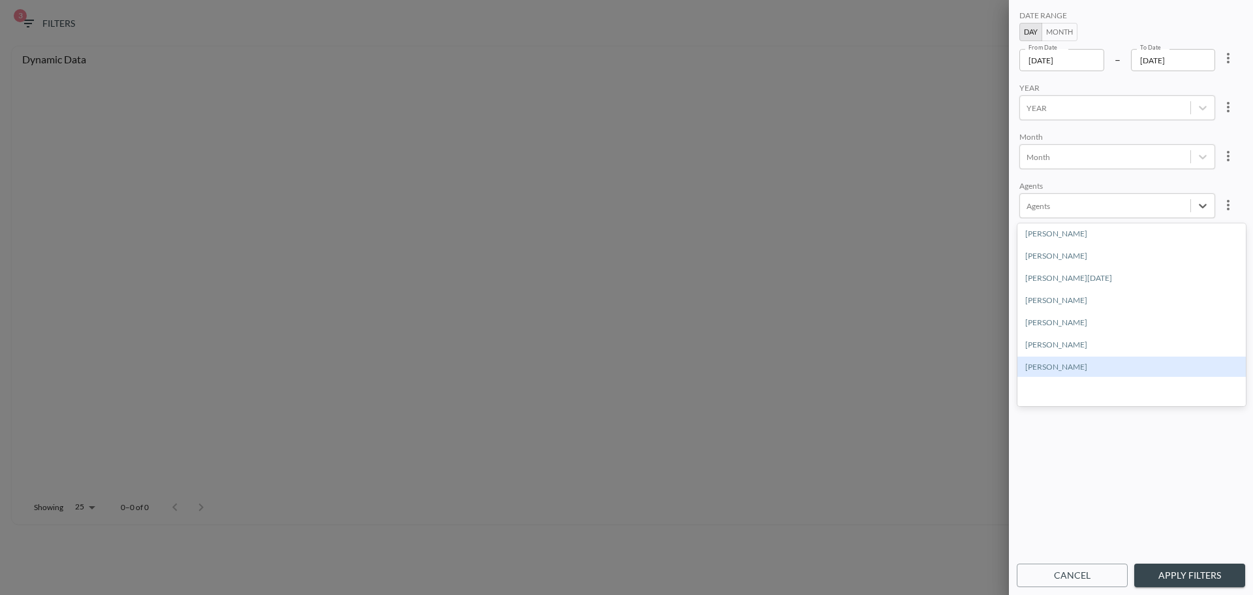
click at [1133, 482] on div "DATE RANGE Day Month From Date 2025-01-01 From Date – To Date 2025-08-31 To Dat…" at bounding box center [1131, 282] width 229 height 549
click at [1205, 255] on icon "היי פליי טרוול Hay Fly Travel" at bounding box center [1203, 254] width 13 height 13
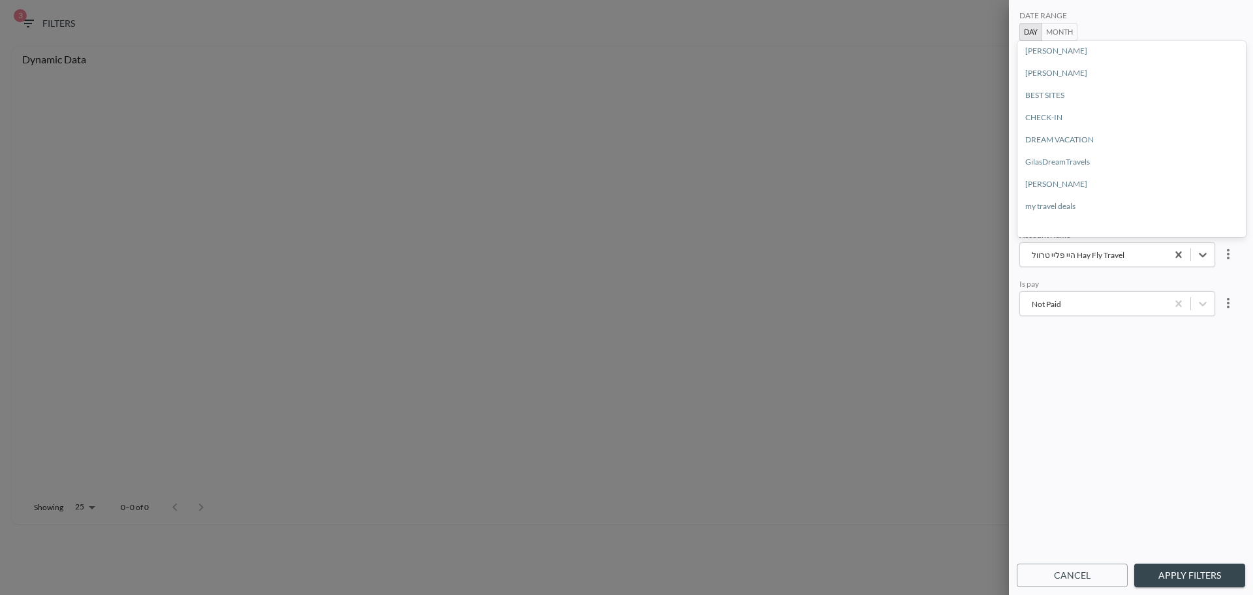
scroll to position [0, 0]
click at [1167, 479] on div "DATE RANGE Day Month From Date 2025-01-01 From Date – To Date 2025-08-31 To Dat…" at bounding box center [1131, 282] width 229 height 549
